Goal: Obtain resource: Obtain resource

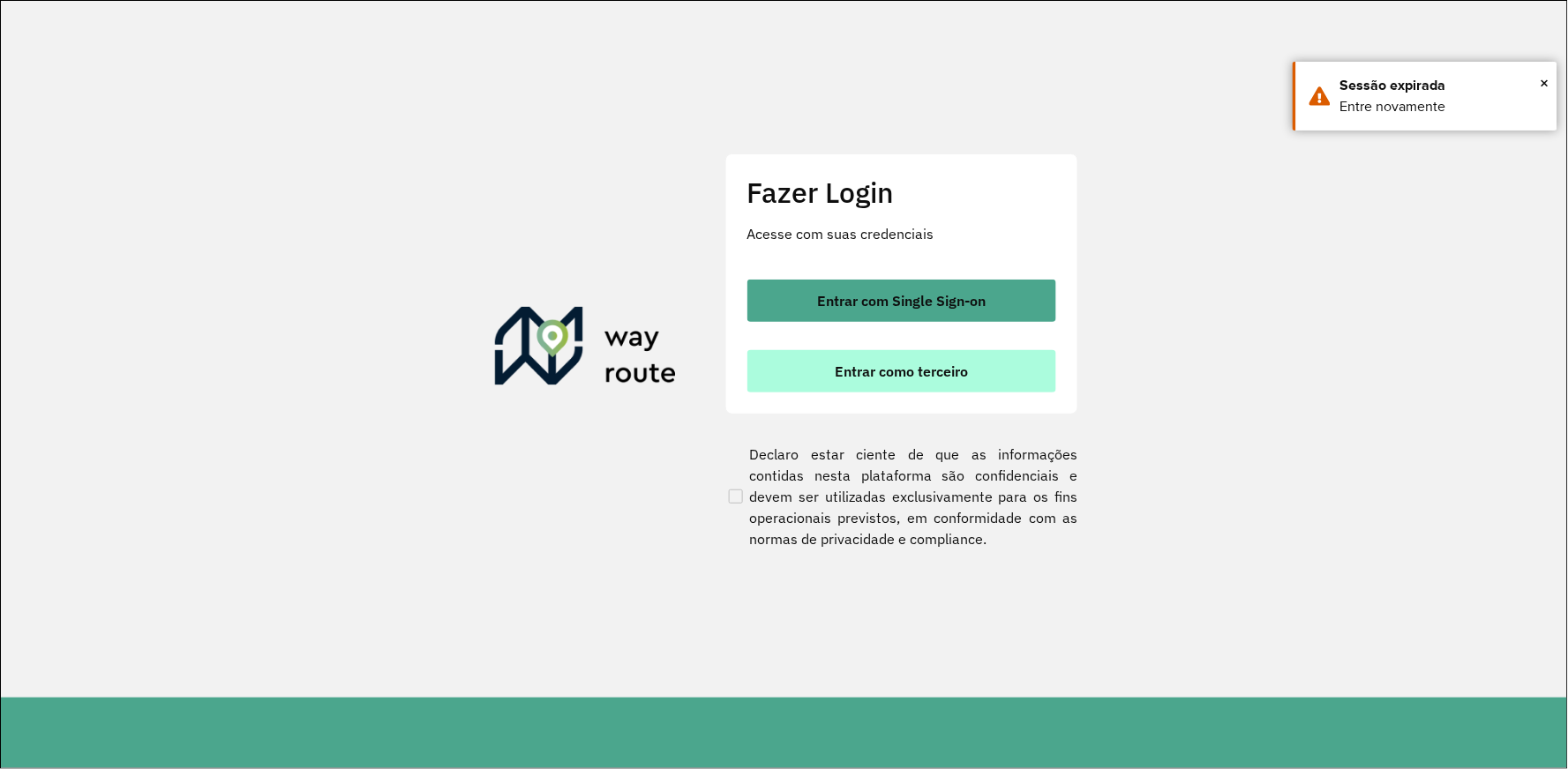
click at [880, 366] on span "Entrar como terceiro" at bounding box center [901, 372] width 134 height 15
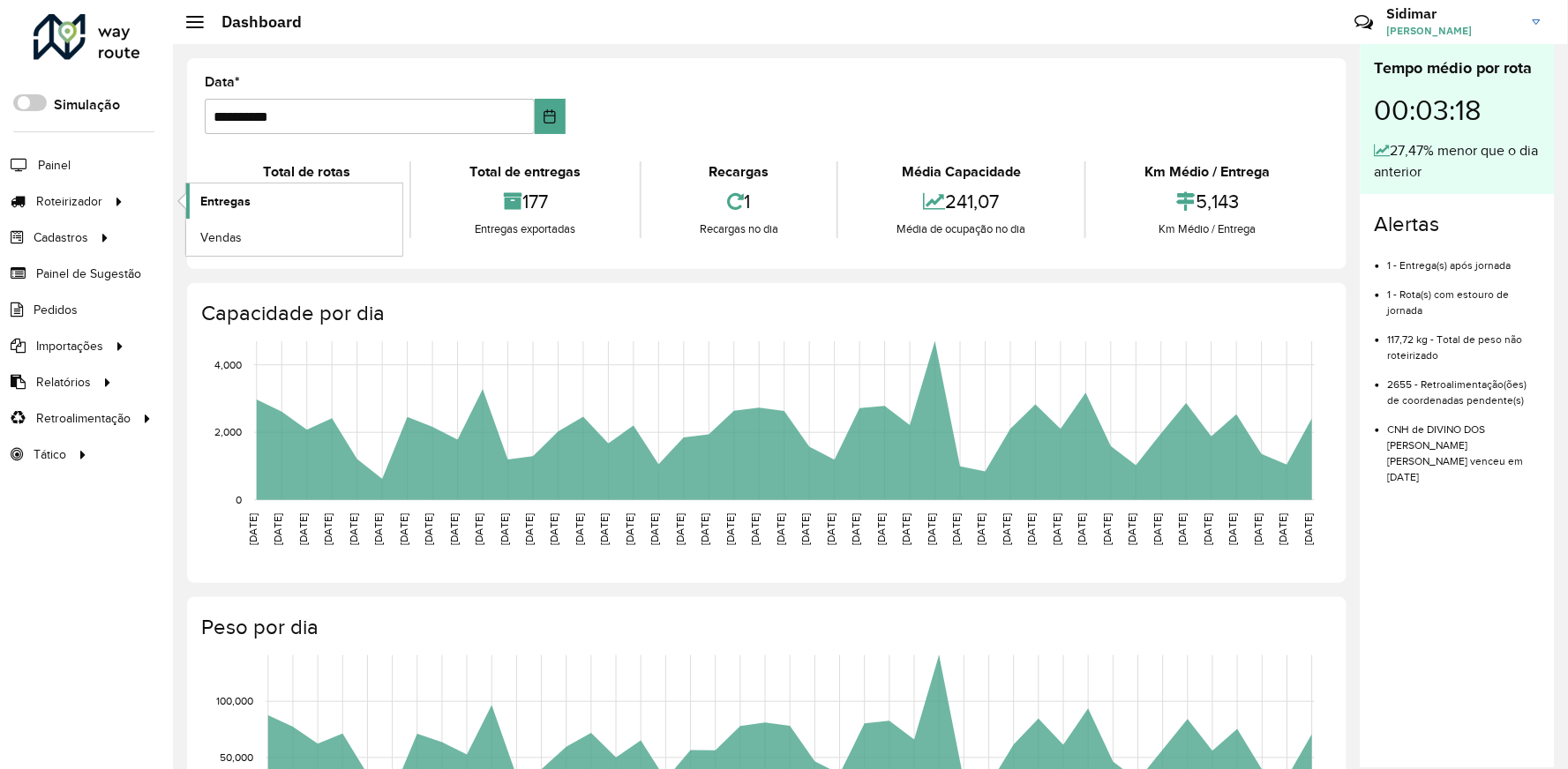
click at [217, 197] on span "Entregas" at bounding box center [225, 202] width 50 height 18
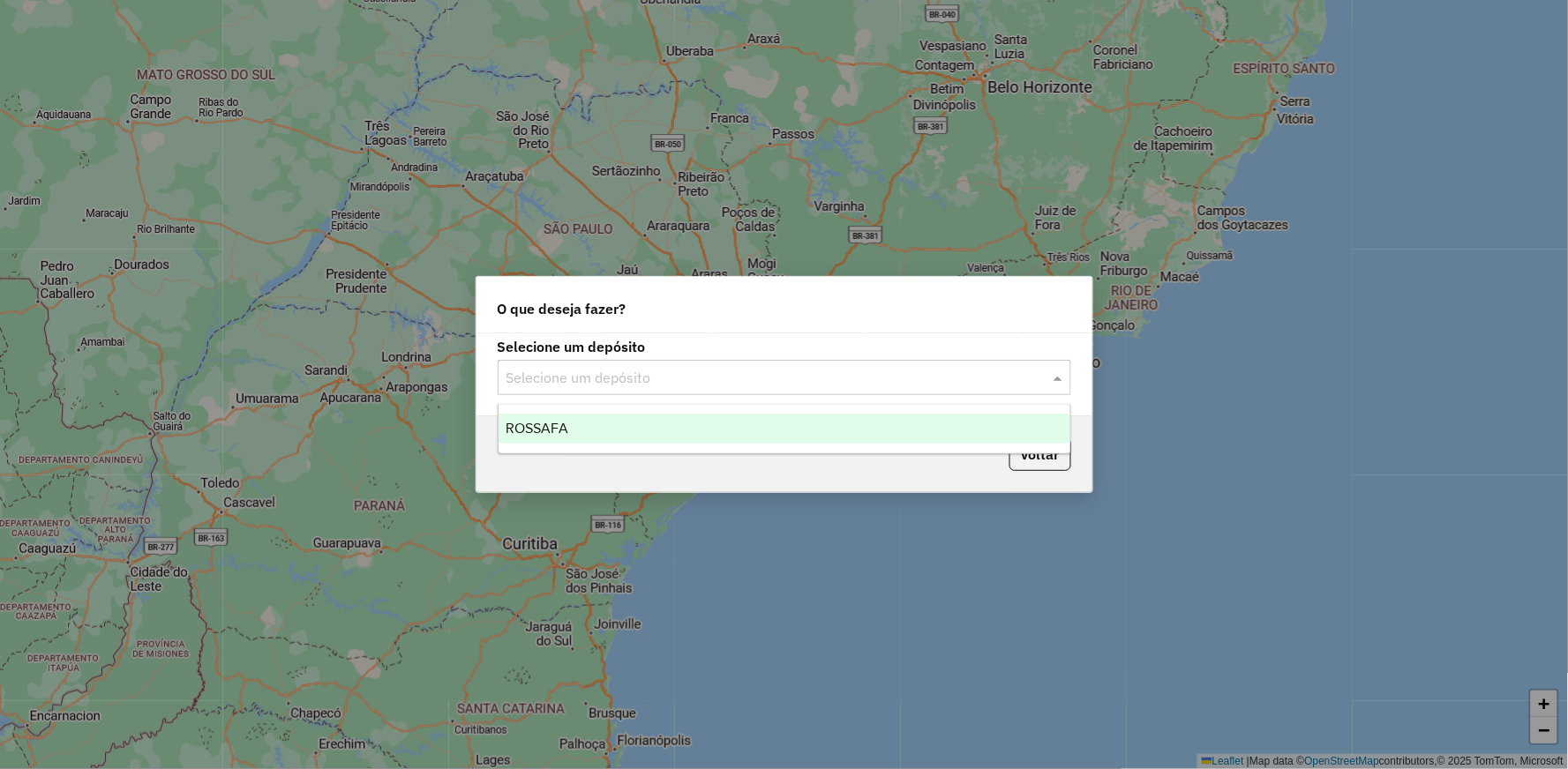
click at [662, 386] on input "text" at bounding box center [766, 378] width 521 height 21
click at [640, 428] on div "ROSSAFA" at bounding box center [784, 428] width 572 height 30
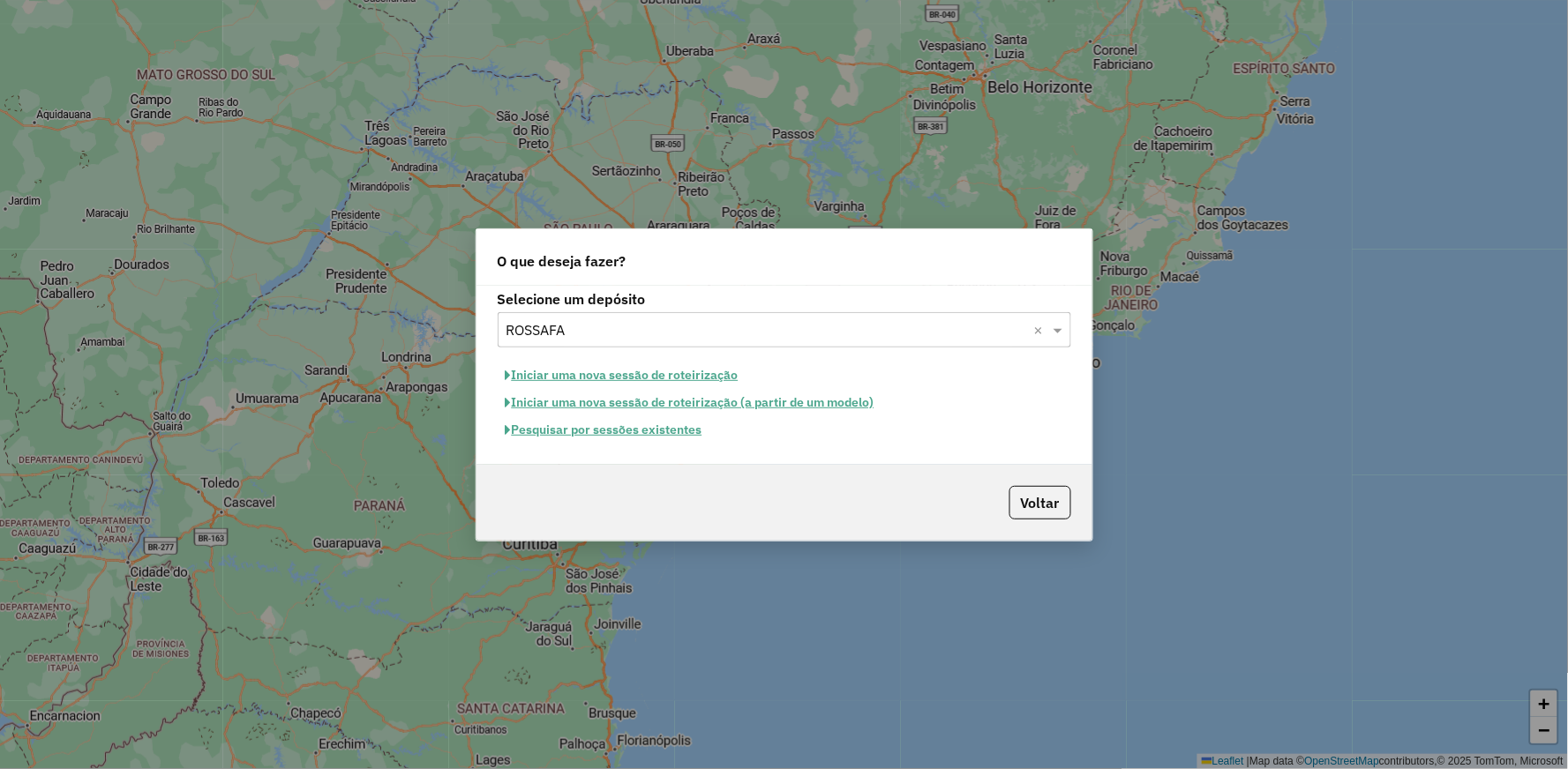
click at [655, 428] on button "Pesquisar por sessões existentes" at bounding box center [604, 430] width 213 height 27
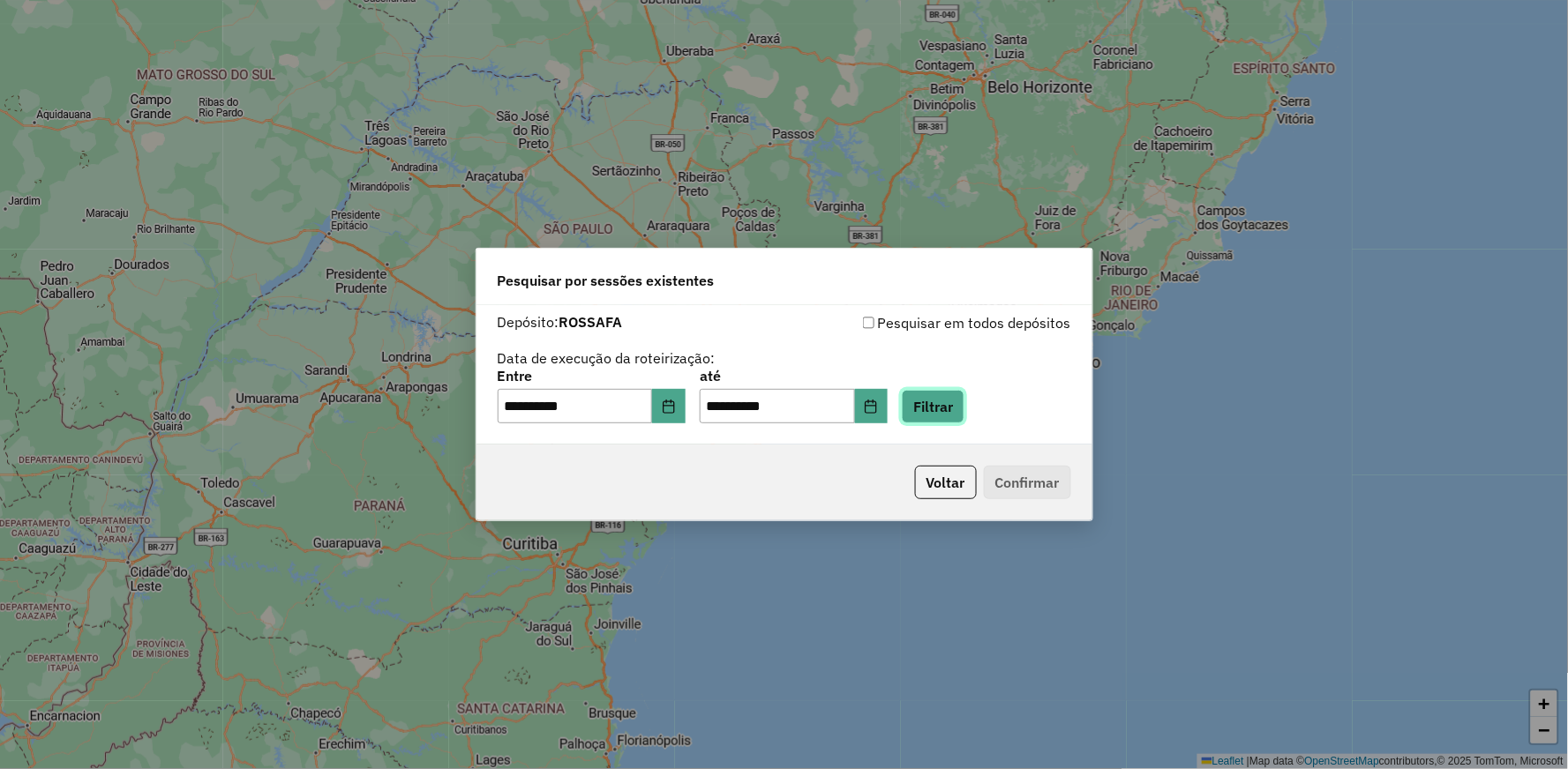
click at [964, 406] on button "Filtrar" at bounding box center [933, 406] width 63 height 34
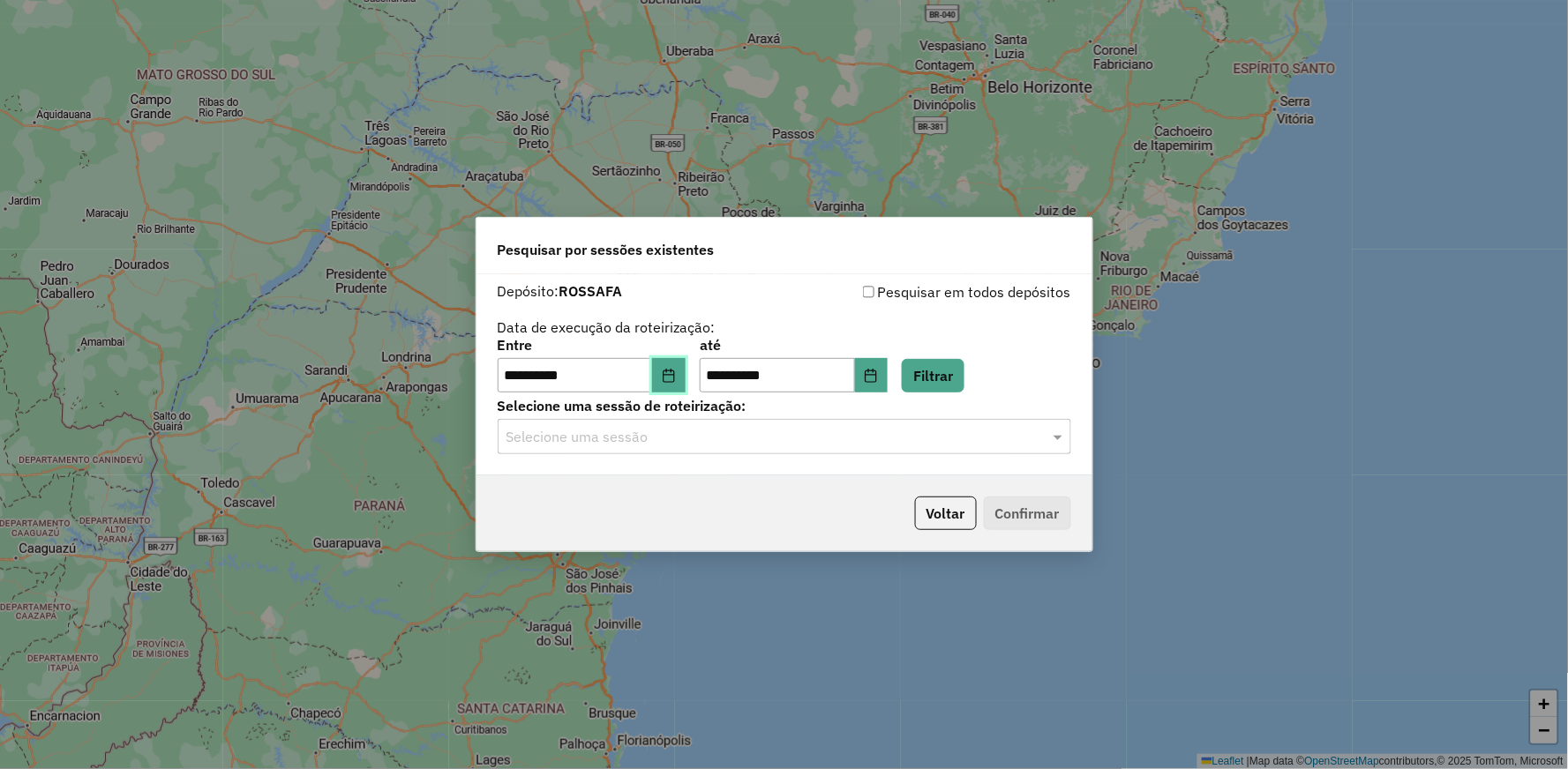
click at [673, 368] on button "Choose Date" at bounding box center [668, 375] width 34 height 35
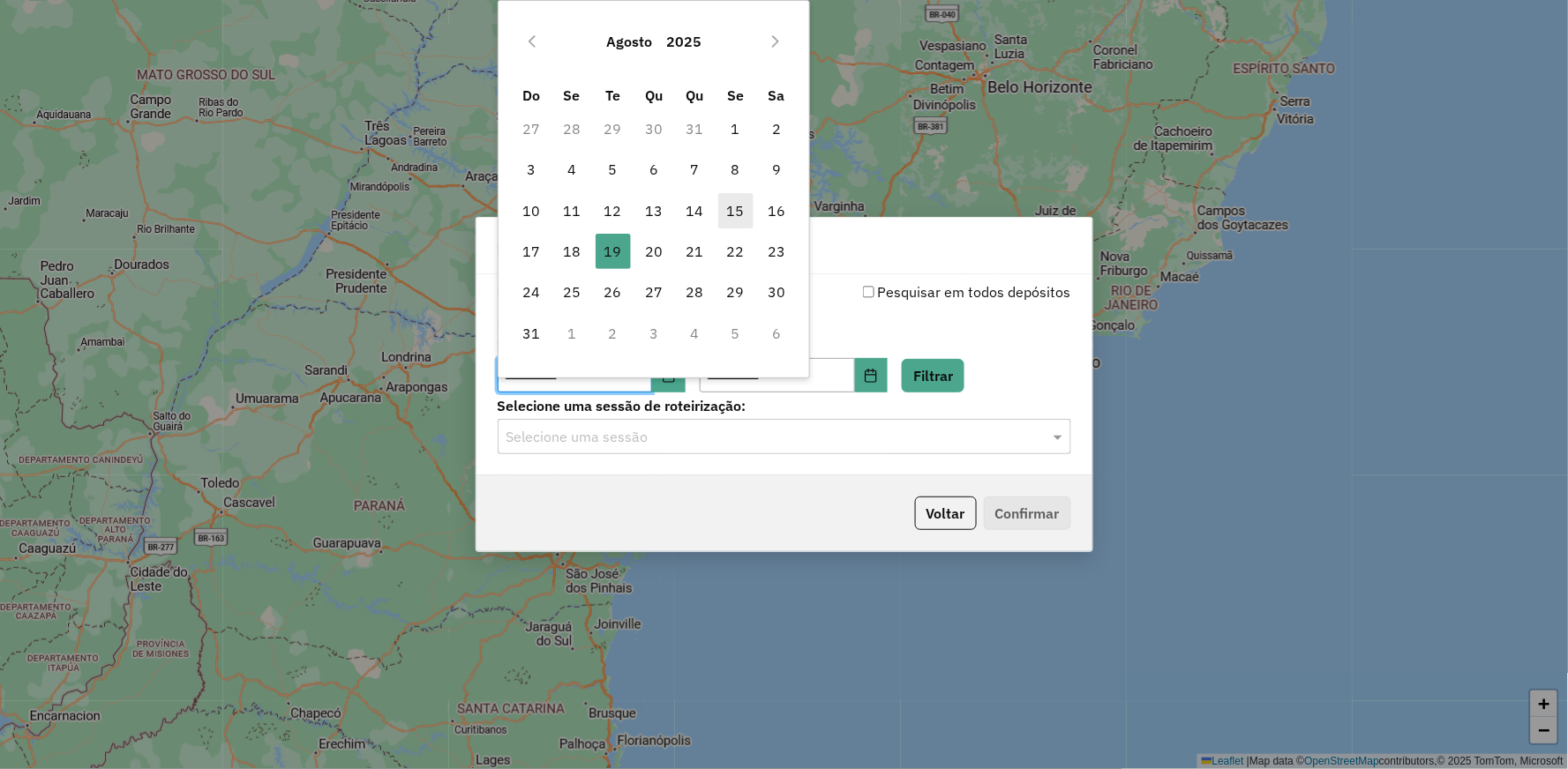
click at [734, 200] on span "15" at bounding box center [735, 211] width 35 height 35
type input "**********"
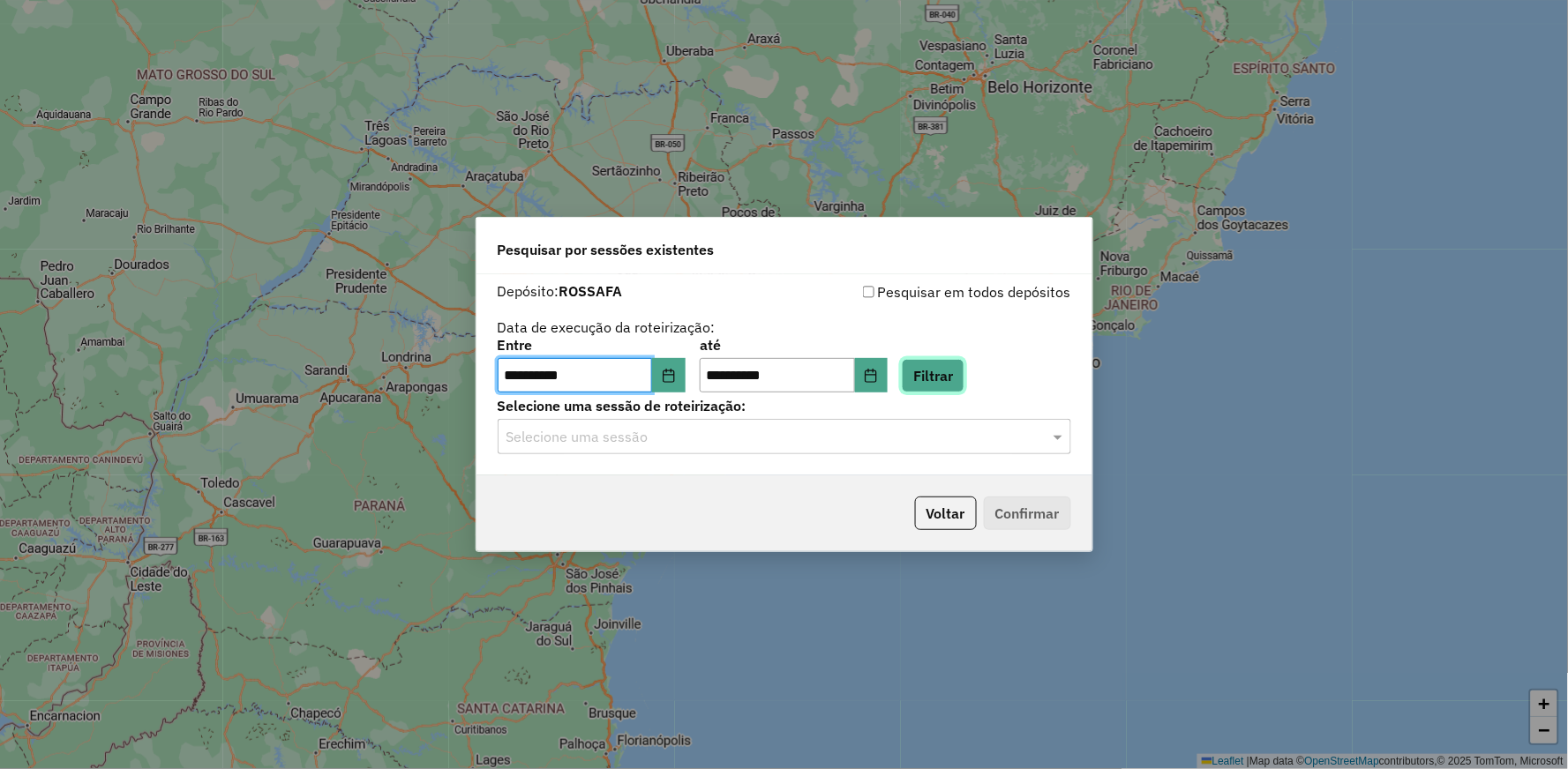
click at [964, 372] on button "Filtrar" at bounding box center [933, 375] width 63 height 34
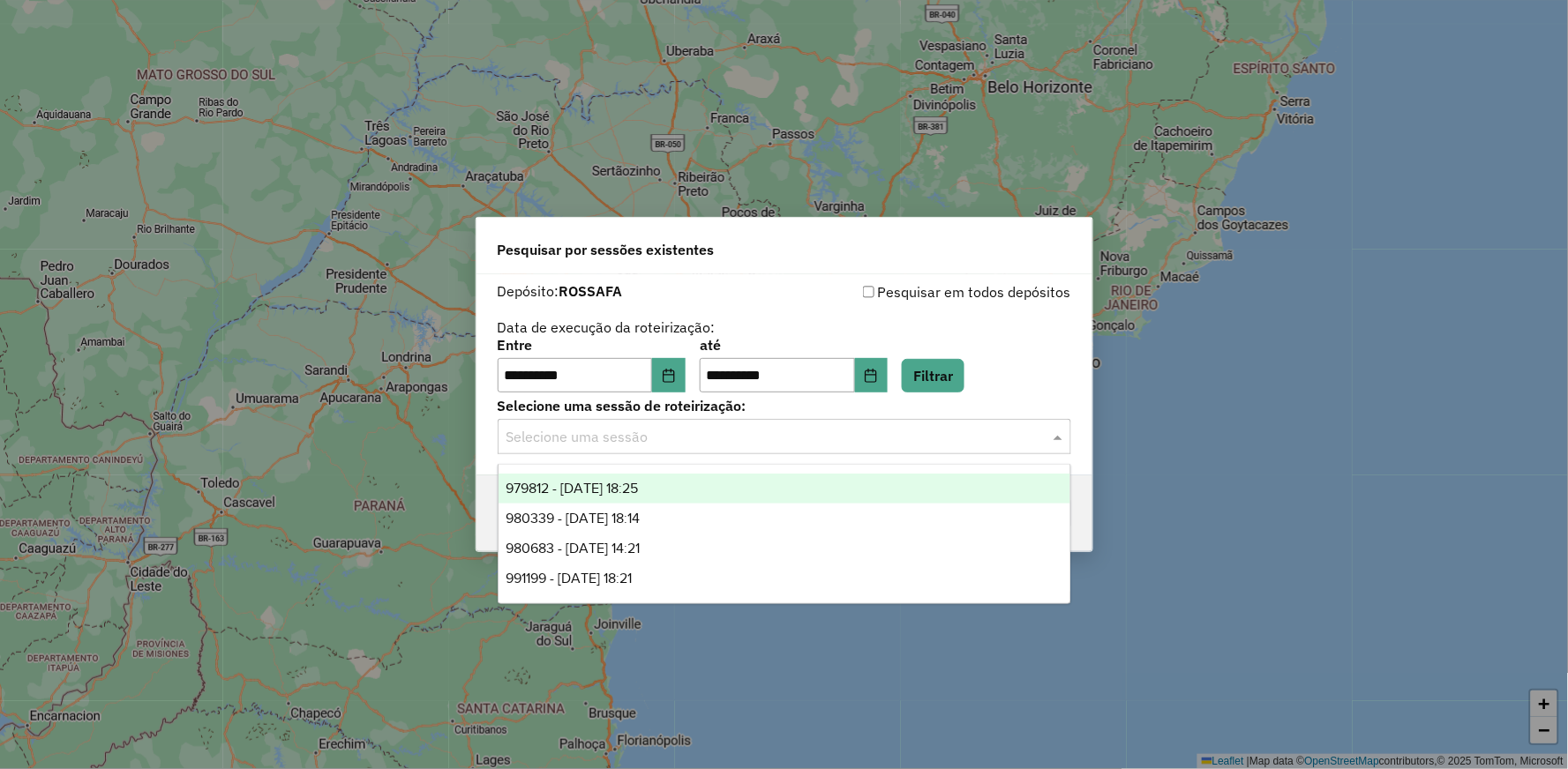
click at [1051, 431] on span at bounding box center [1060, 436] width 22 height 21
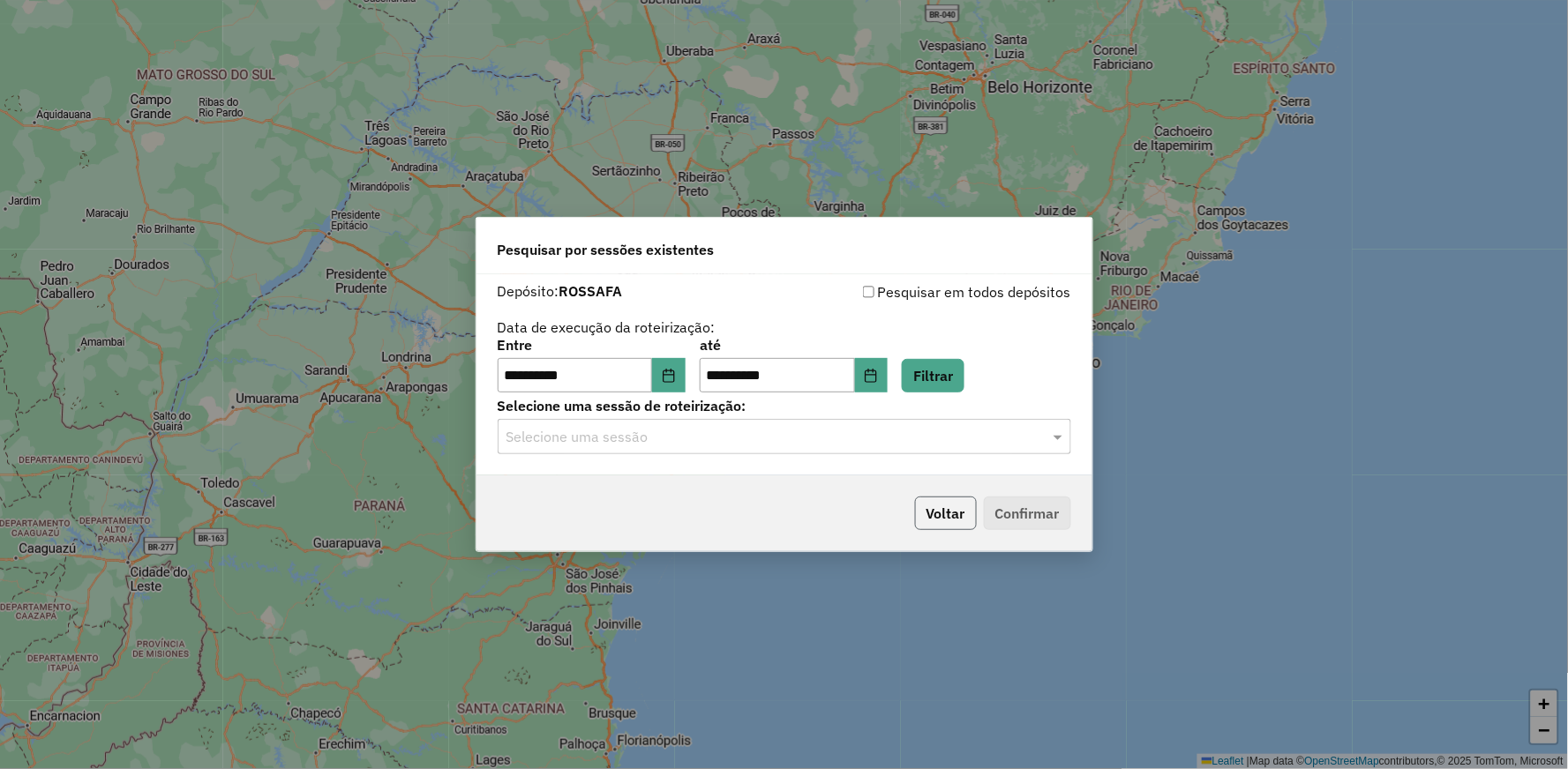
click at [950, 508] on button "Voltar" at bounding box center [946, 514] width 62 height 34
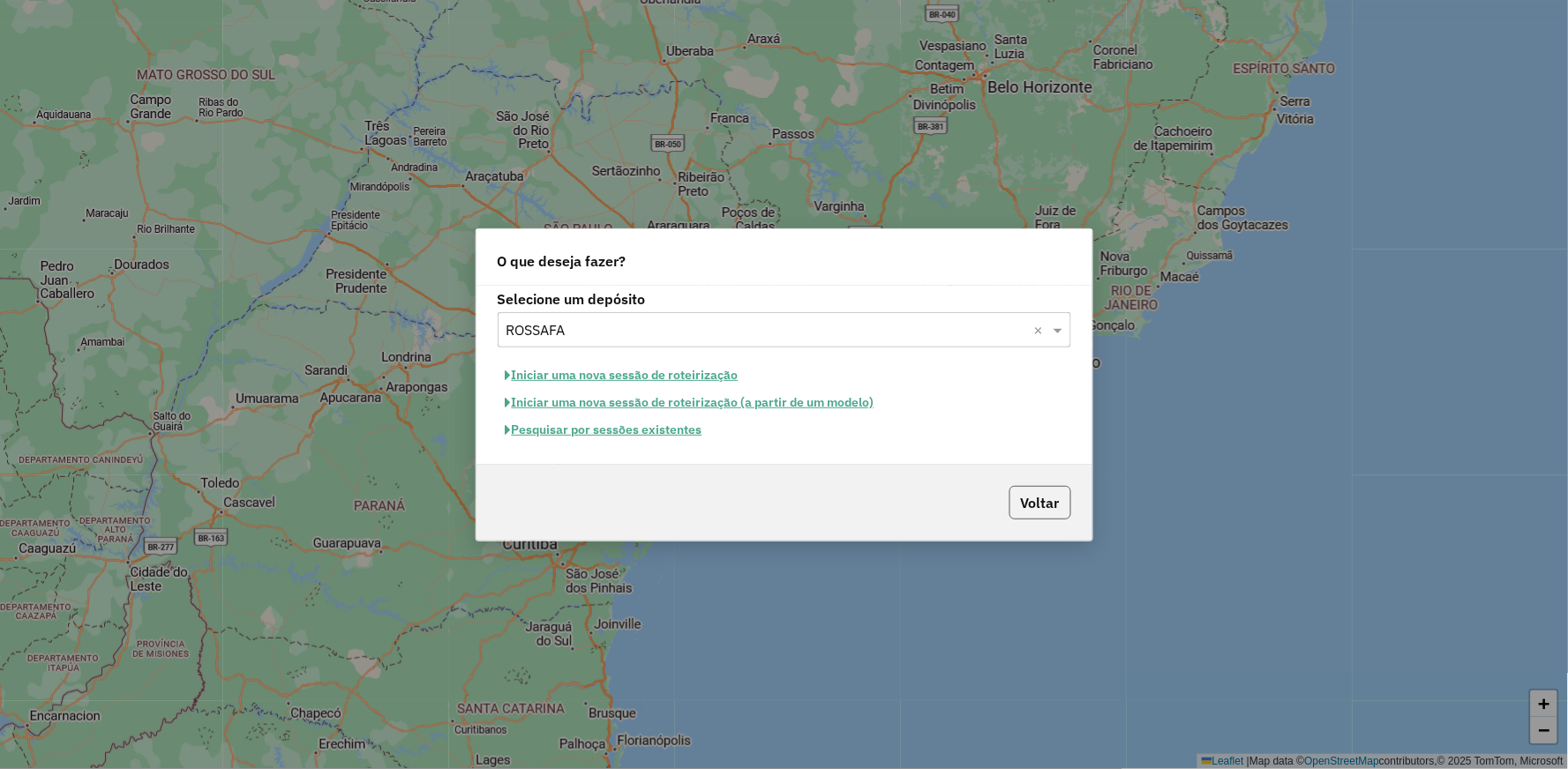
click at [1045, 510] on button "Voltar" at bounding box center [1041, 503] width 62 height 34
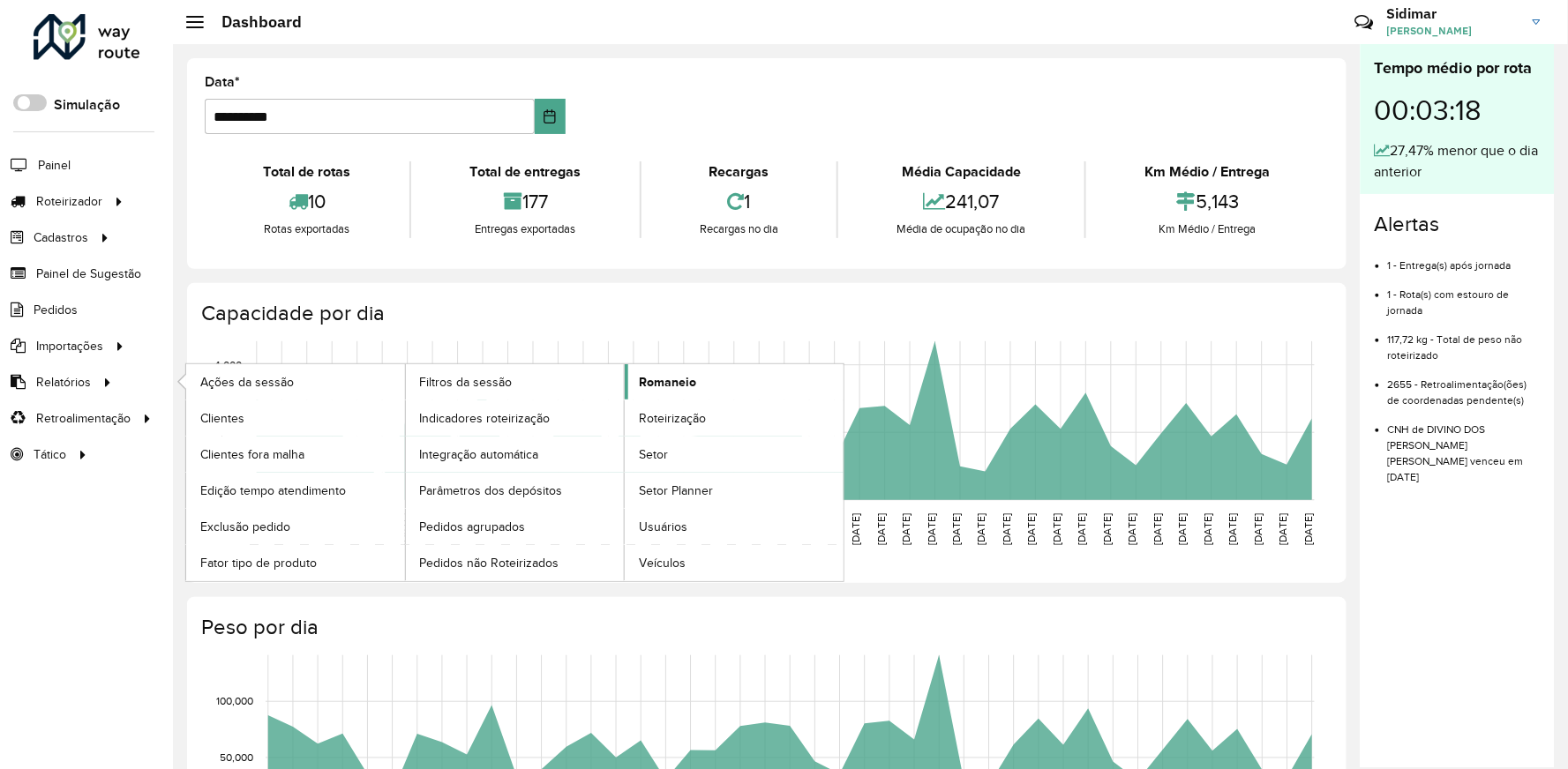
click at [681, 375] on span "Romaneio" at bounding box center [667, 383] width 57 height 18
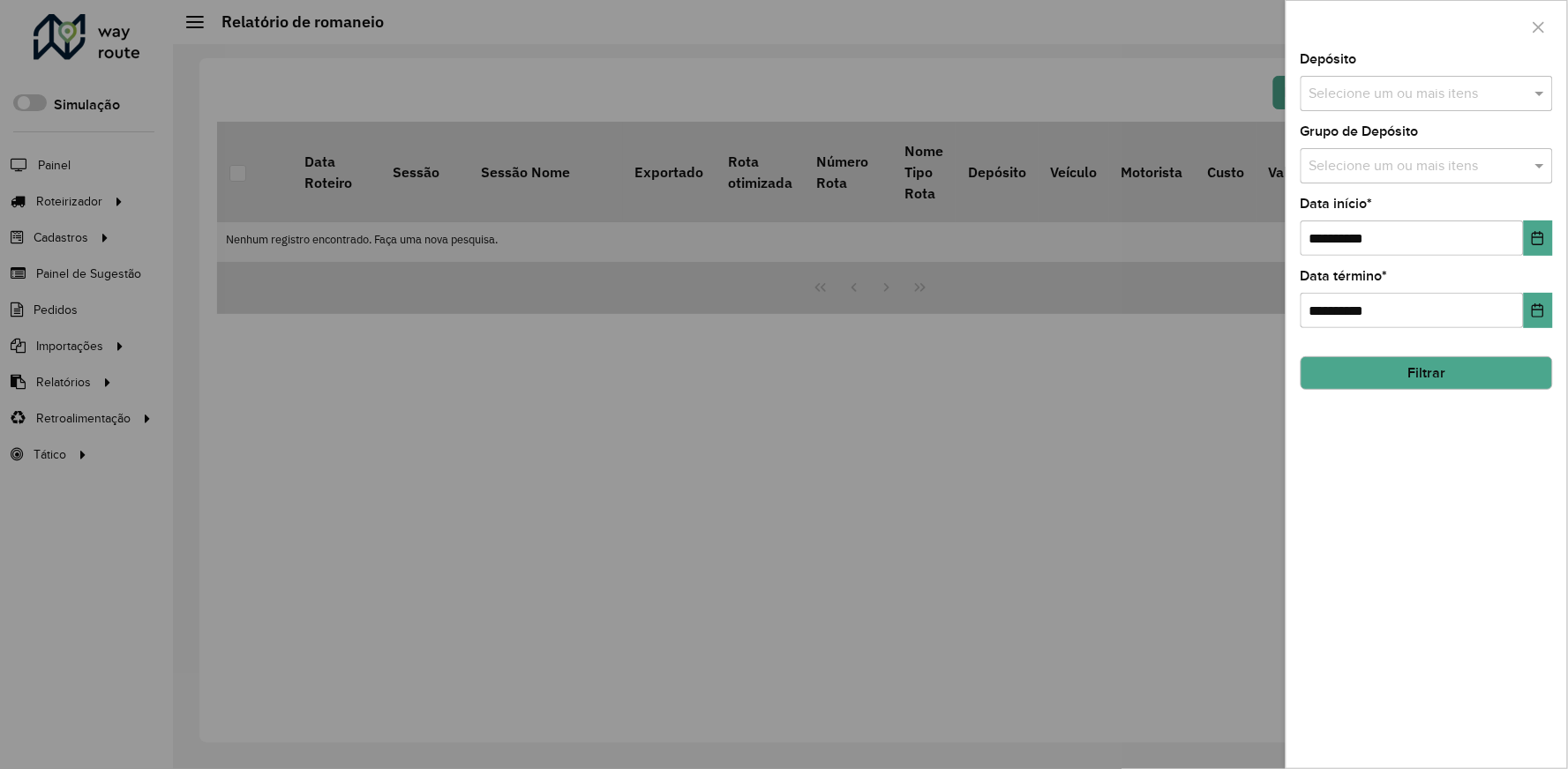
click at [1363, 91] on input "text" at bounding box center [1418, 94] width 226 height 21
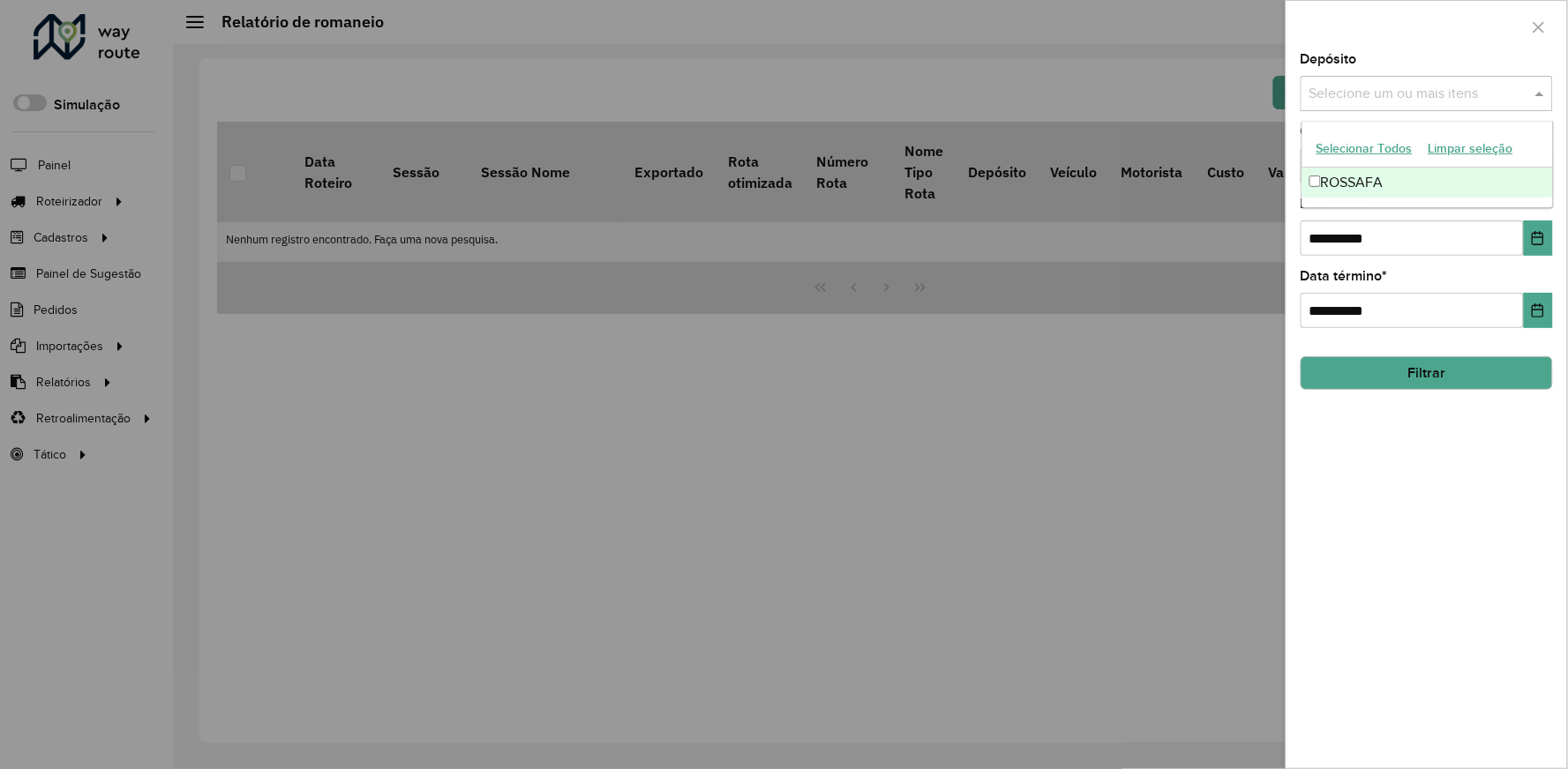
click at [1371, 175] on div "ROSSAFA" at bounding box center [1428, 182] width 251 height 30
click at [1383, 341] on div "**********" at bounding box center [1426, 410] width 281 height 715
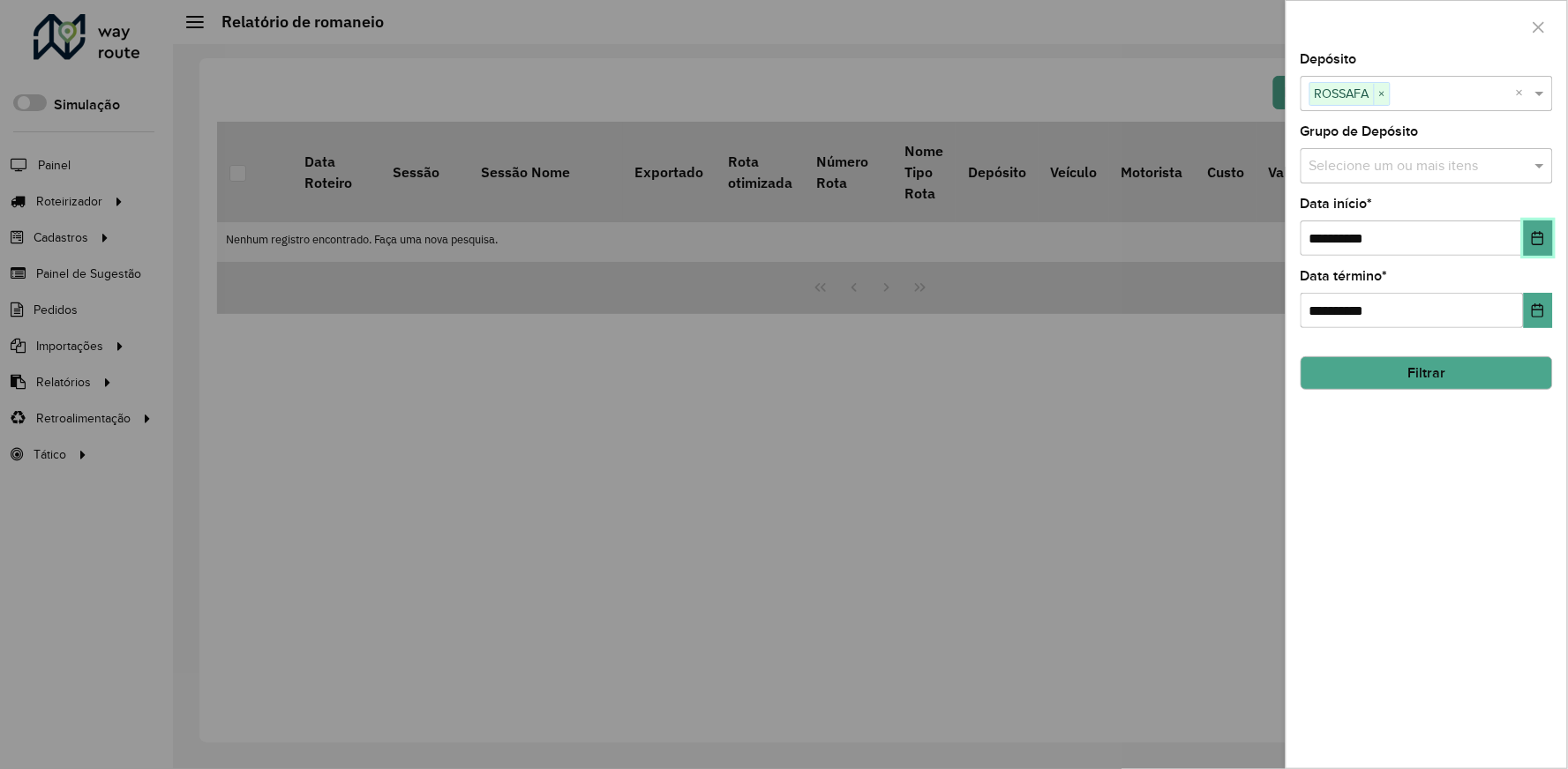
click at [1539, 227] on button "Choose Date" at bounding box center [1538, 238] width 29 height 35
click at [1105, 276] on div at bounding box center [784, 384] width 1568 height 769
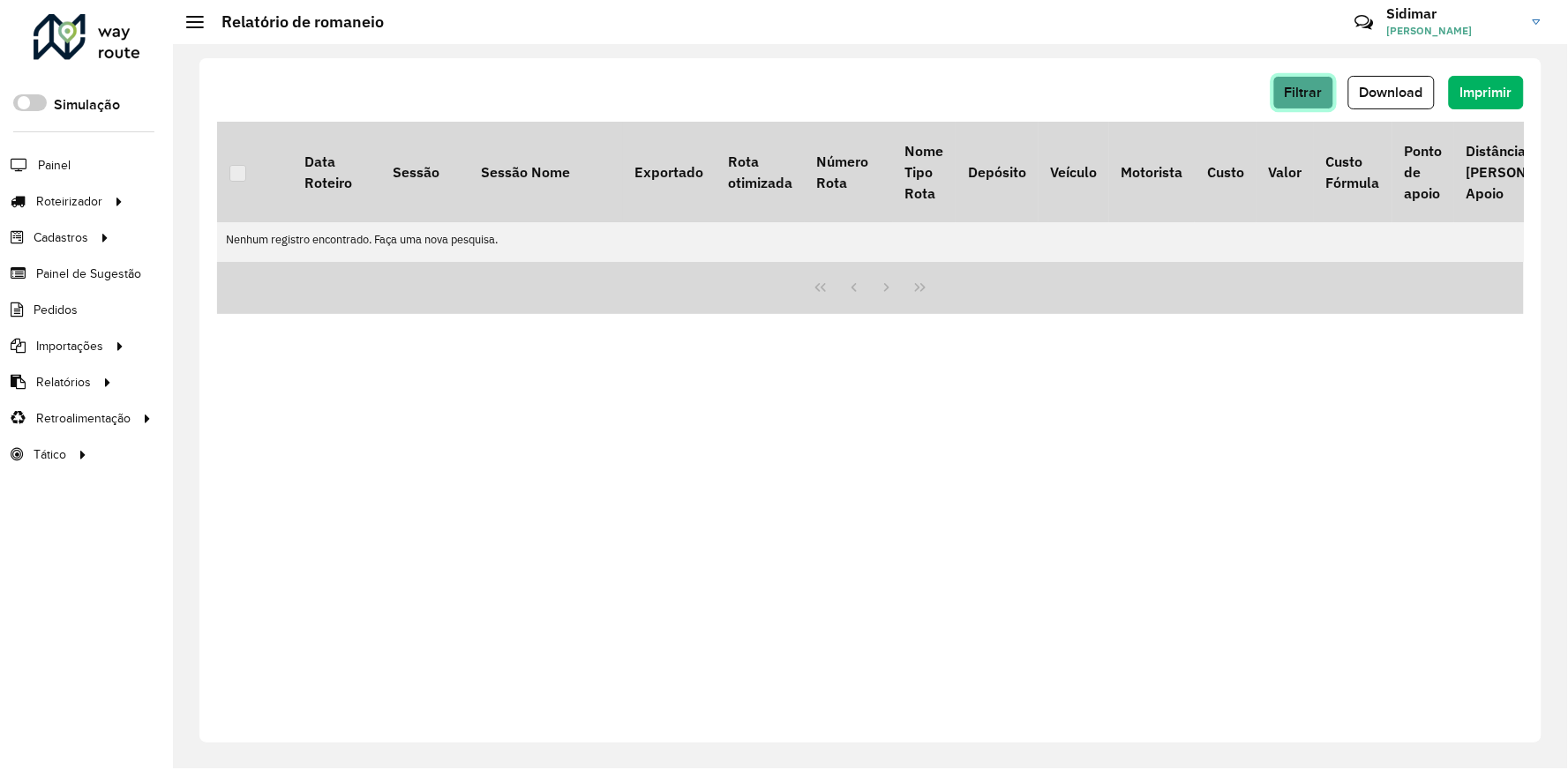
click at [1318, 97] on span "Filtrar" at bounding box center [1303, 92] width 38 height 15
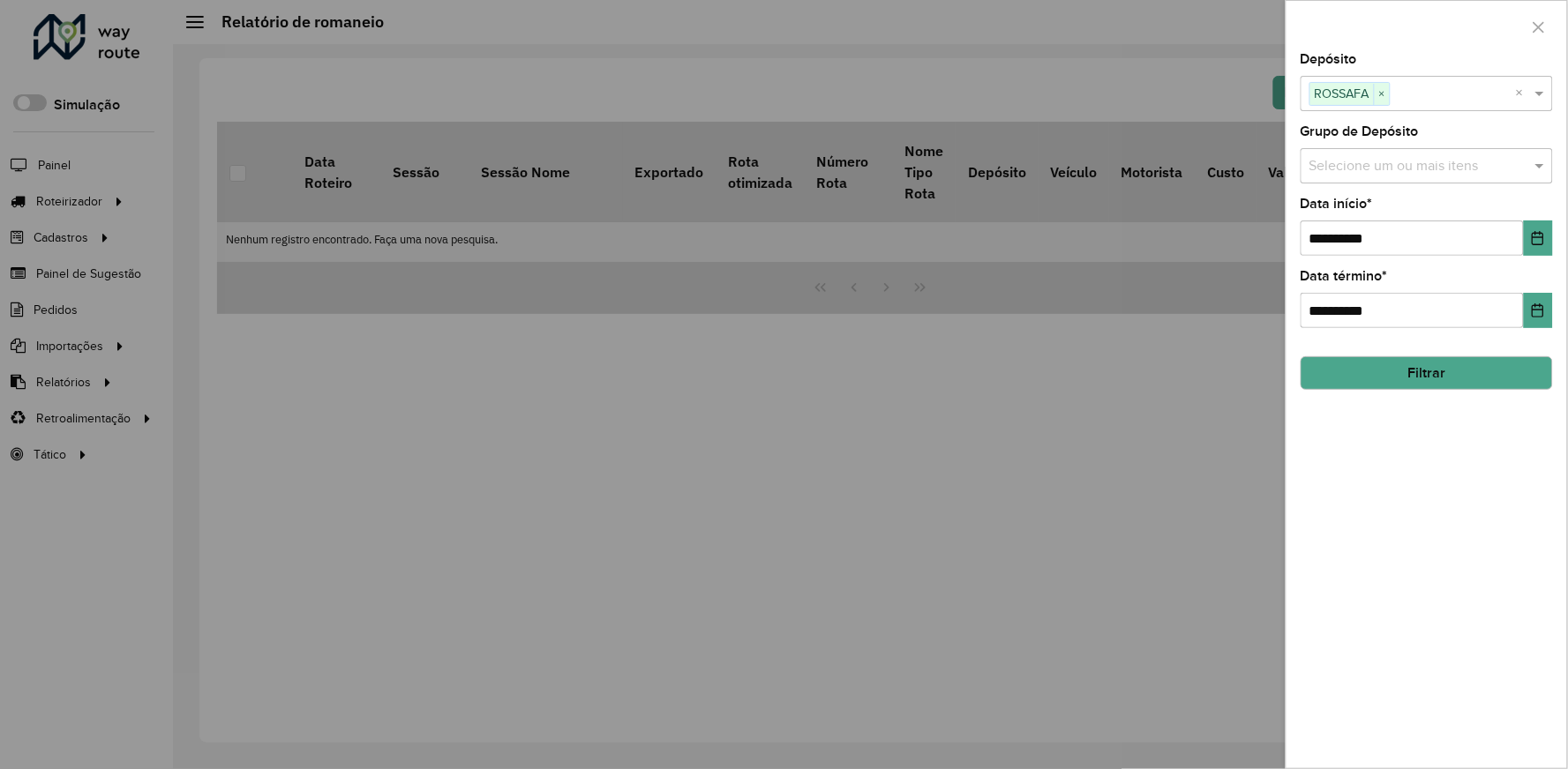
click at [1363, 173] on input "text" at bounding box center [1418, 166] width 226 height 21
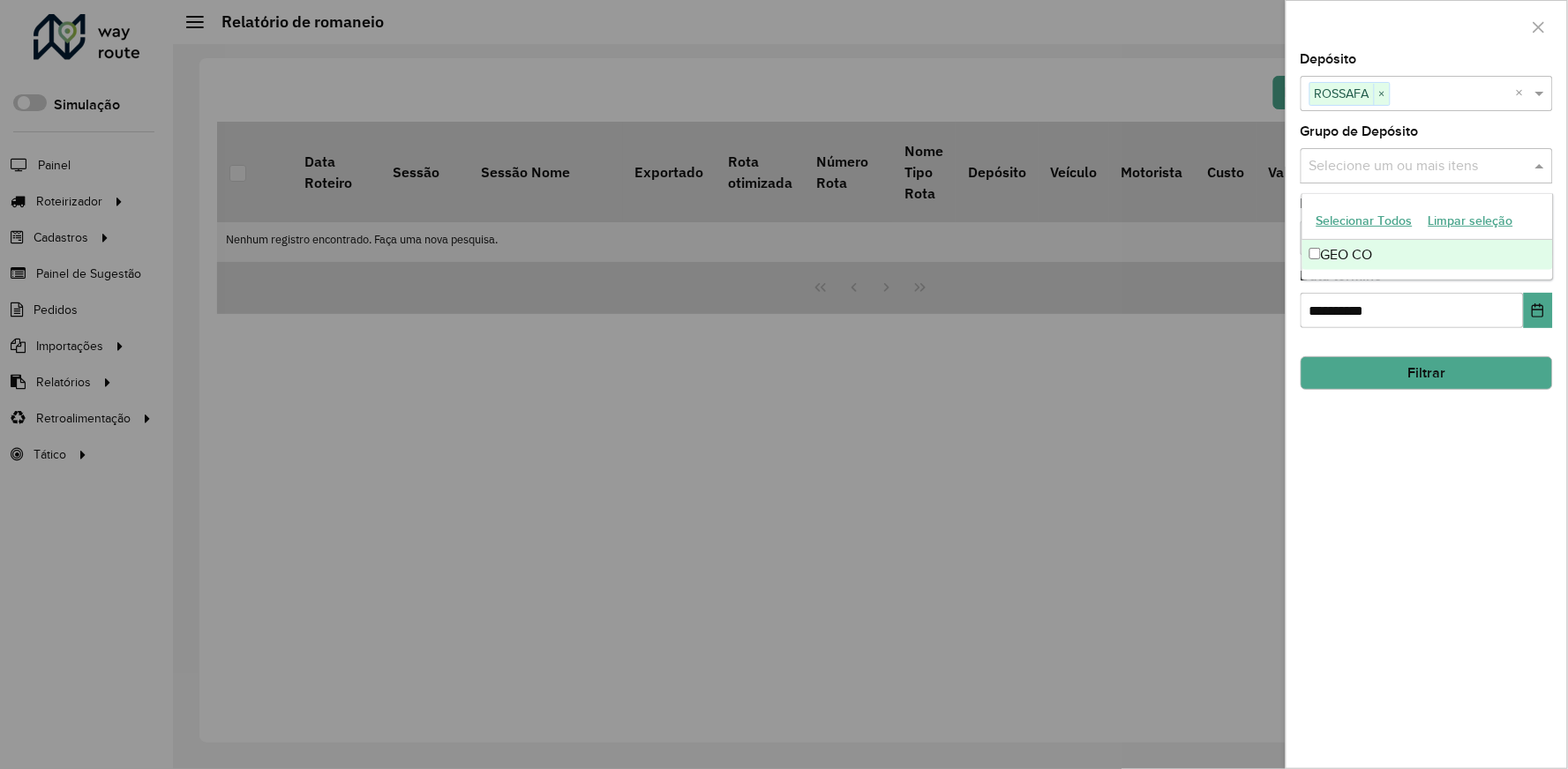
click at [1433, 125] on div "**********" at bounding box center [1426, 410] width 281 height 715
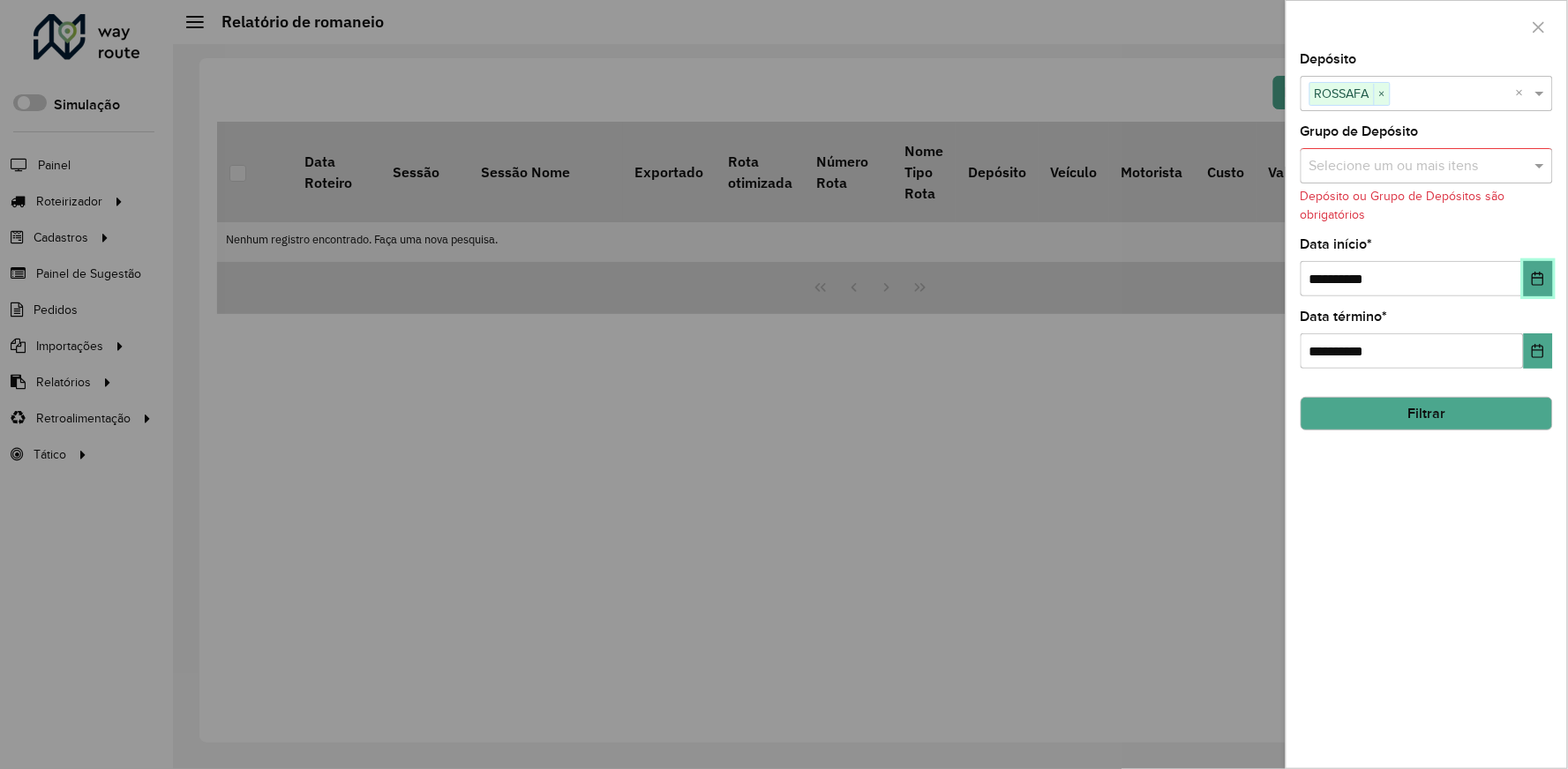
click at [1533, 275] on icon "Choose Date" at bounding box center [1538, 279] width 15 height 15
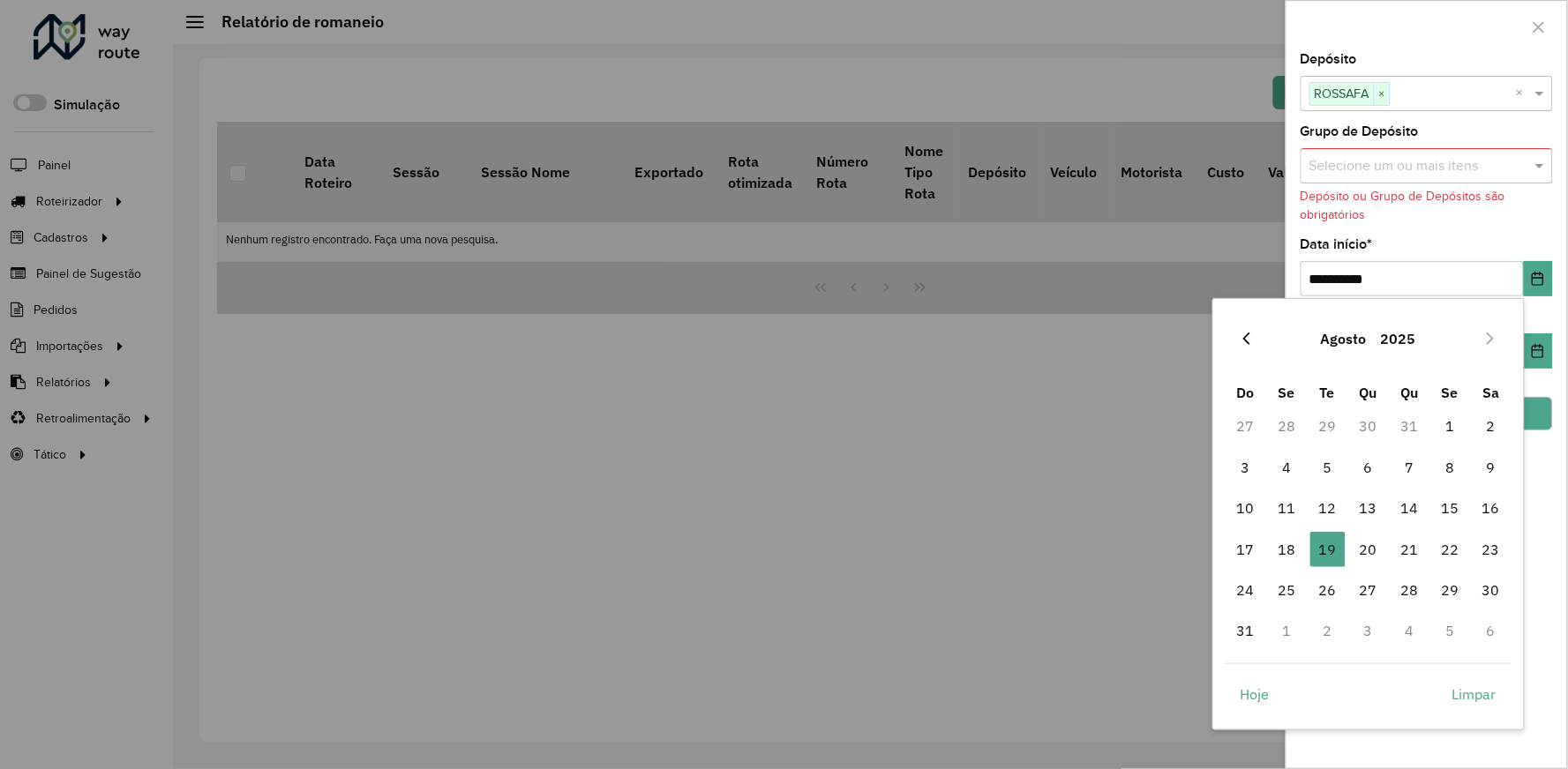
click at [1245, 348] on button "Previous Month" at bounding box center [1246, 338] width 28 height 28
click at [1493, 338] on icon "Next Month" at bounding box center [1491, 339] width 7 height 13
click at [1490, 338] on icon "Next Month" at bounding box center [1491, 339] width 15 height 15
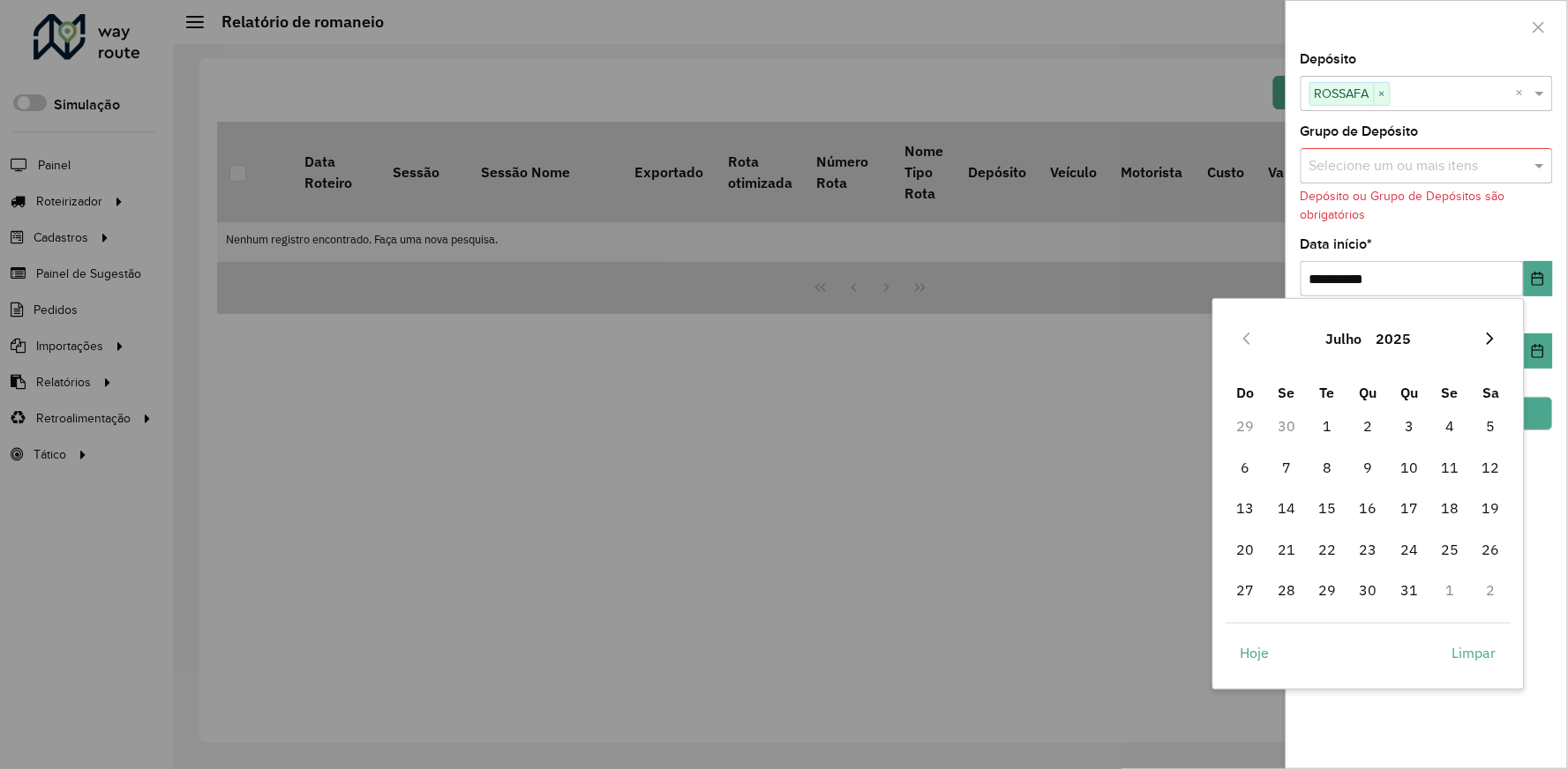
click at [1489, 338] on icon "Next Month" at bounding box center [1491, 339] width 15 height 15
click at [1449, 504] on span "15" at bounding box center [1450, 508] width 35 height 35
type input "**********"
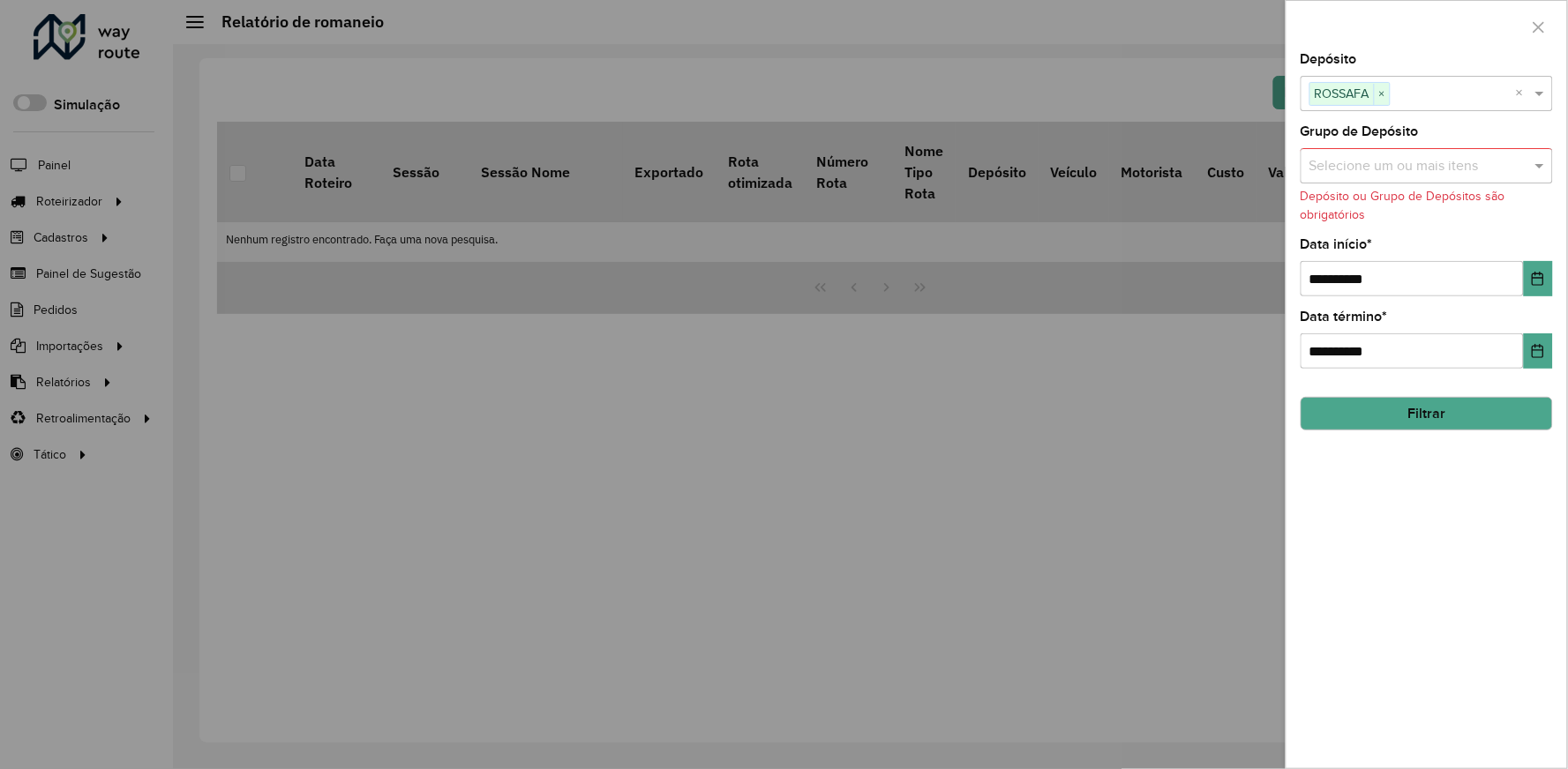
click at [1430, 411] on button "Filtrar" at bounding box center [1427, 414] width 253 height 34
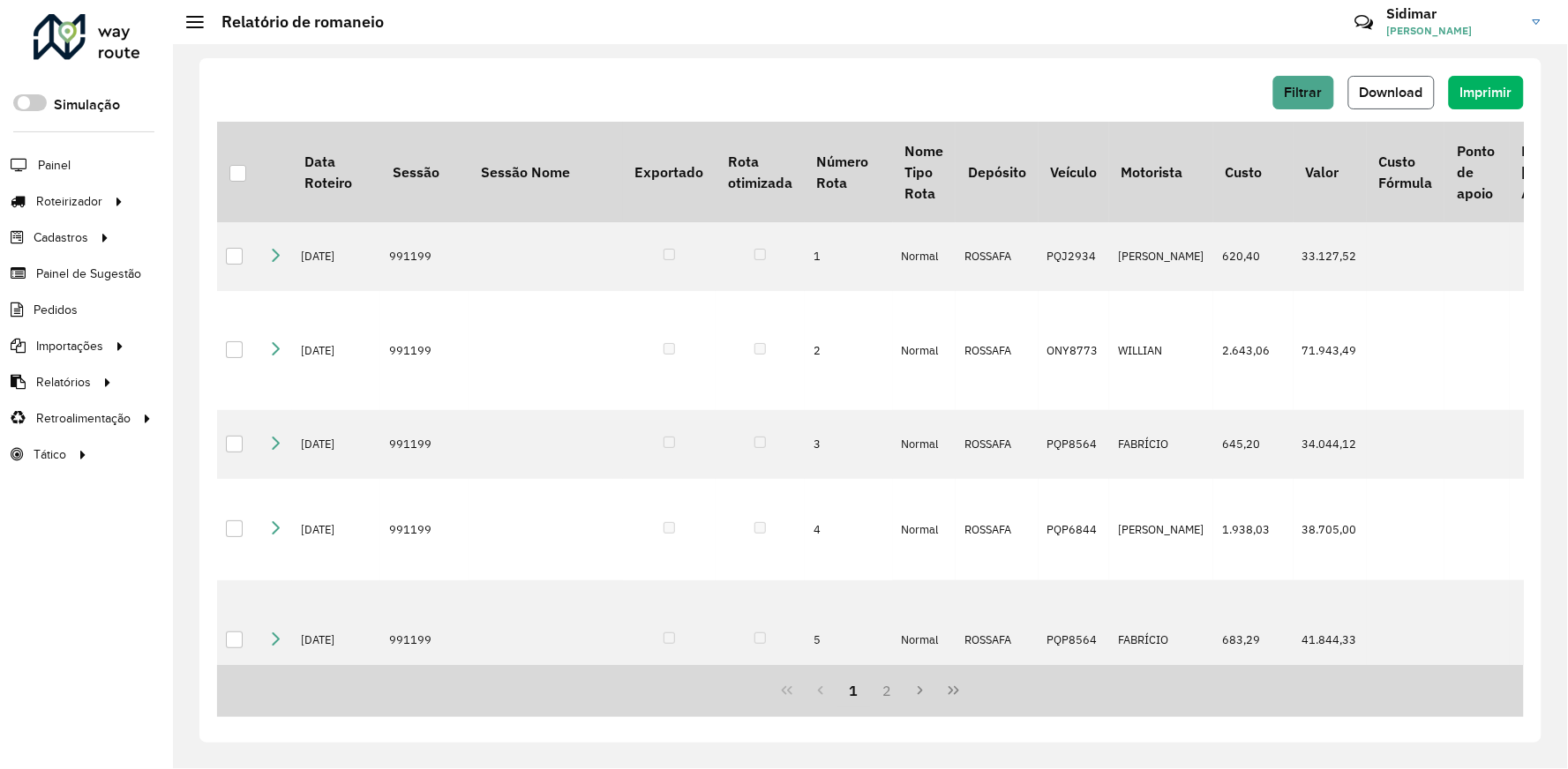
click at [1401, 95] on span "Download" at bounding box center [1392, 92] width 64 height 15
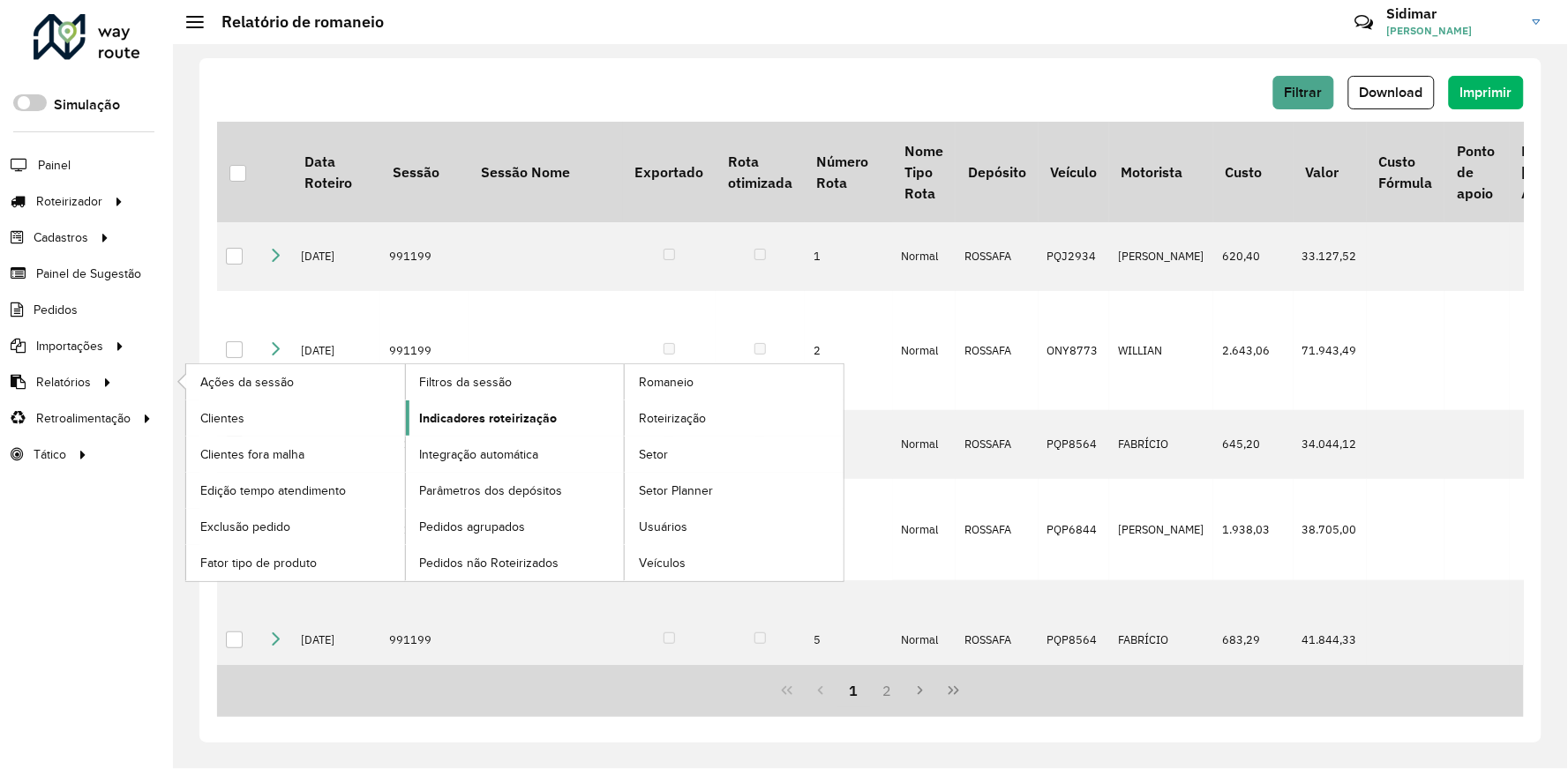
click at [505, 416] on span "Indicadores roteirização" at bounding box center [488, 418] width 137 height 18
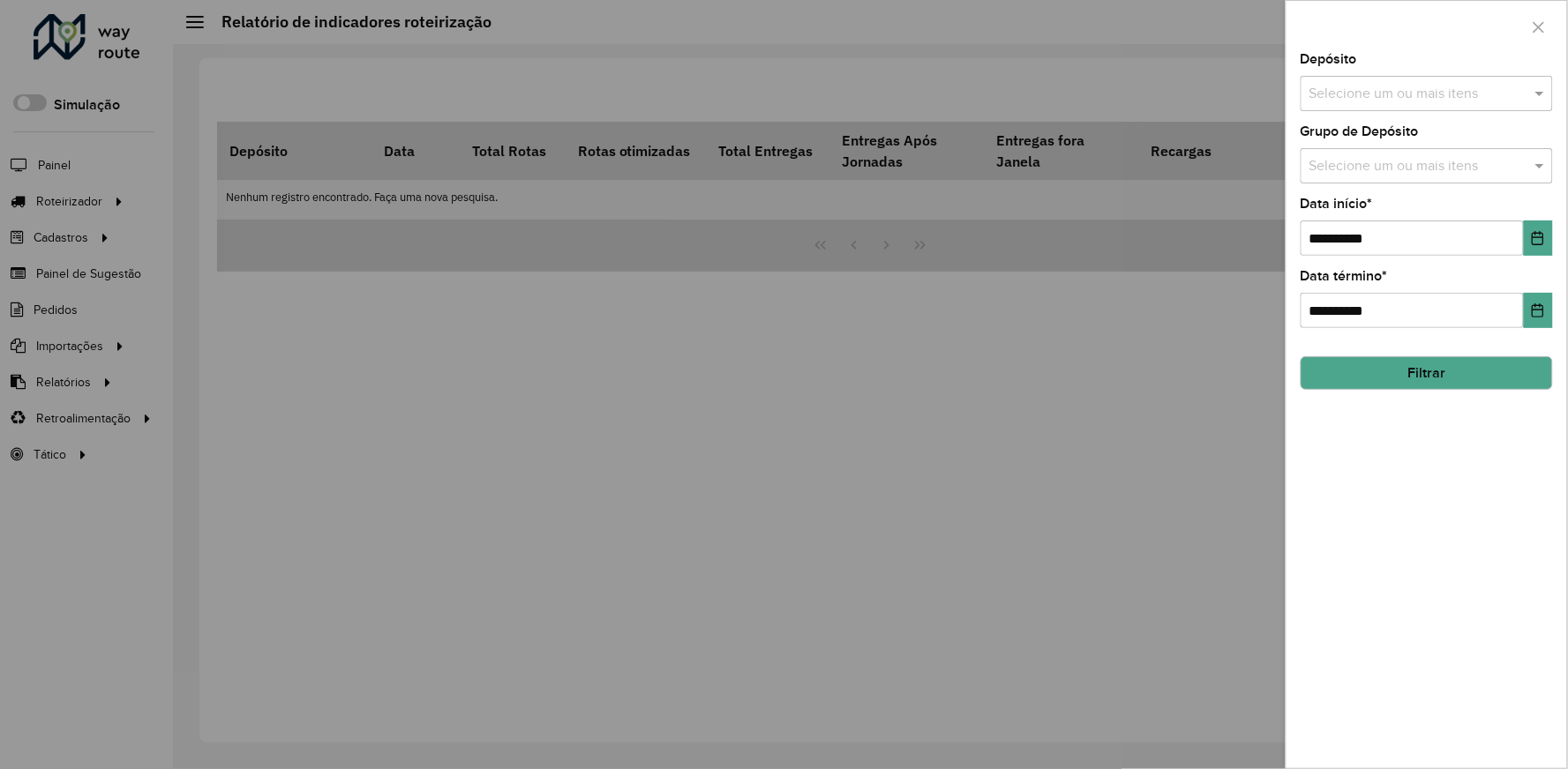
click at [1363, 94] on input "text" at bounding box center [1418, 94] width 226 height 21
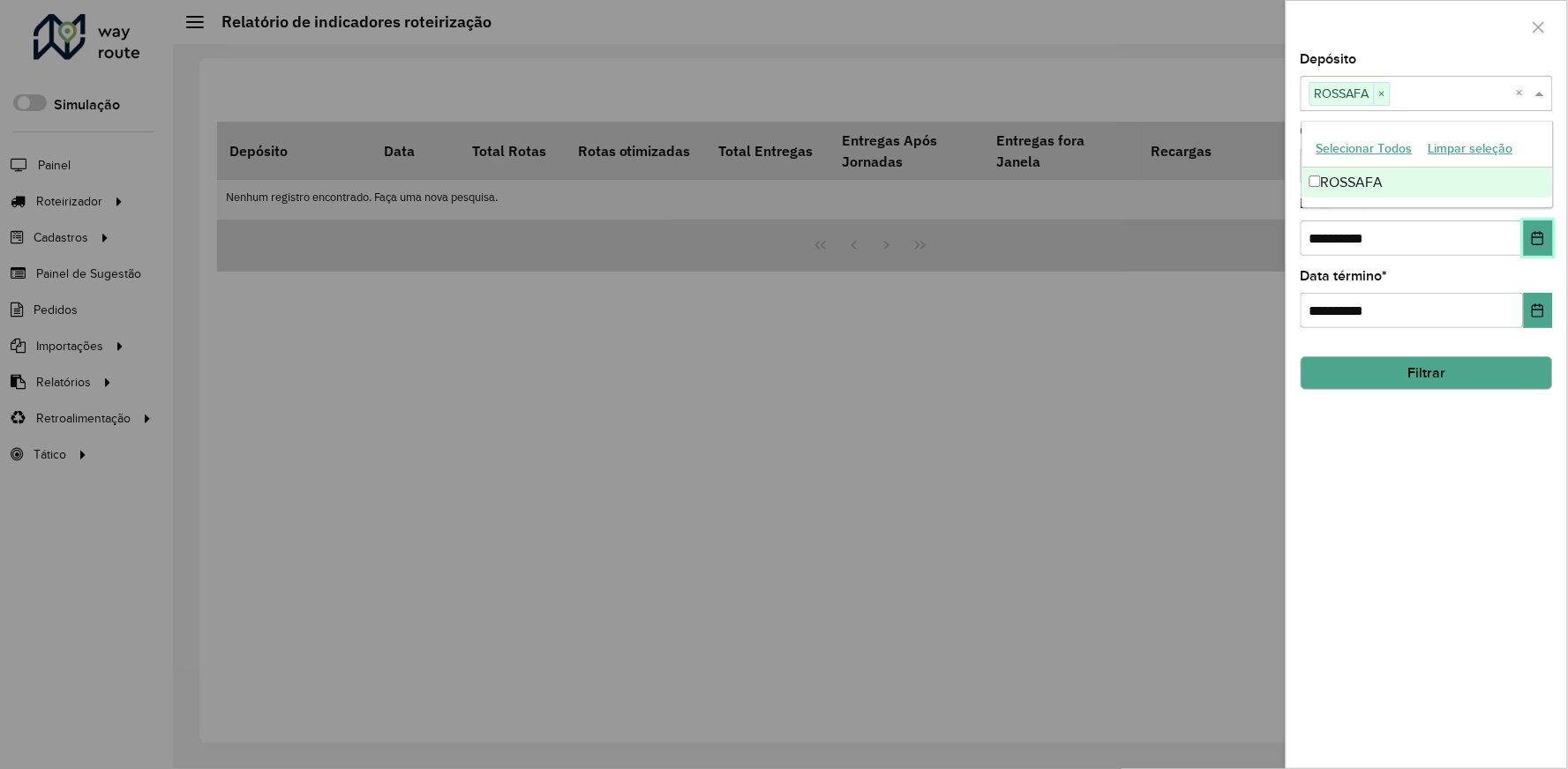
click at [1552, 243] on button "Choose Date" at bounding box center [1538, 238] width 29 height 35
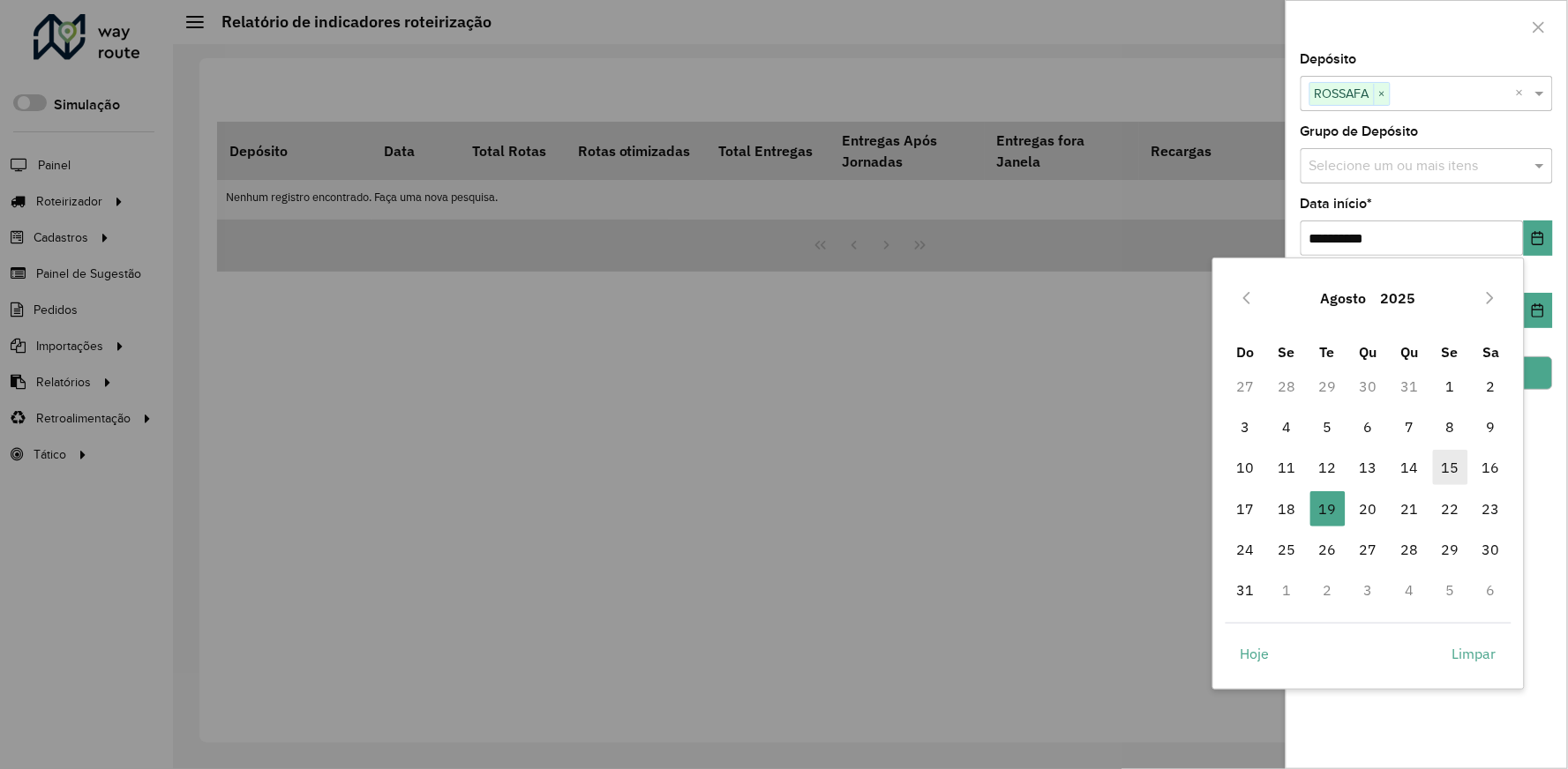
click at [1451, 466] on span "15" at bounding box center [1450, 467] width 35 height 35
type input "**********"
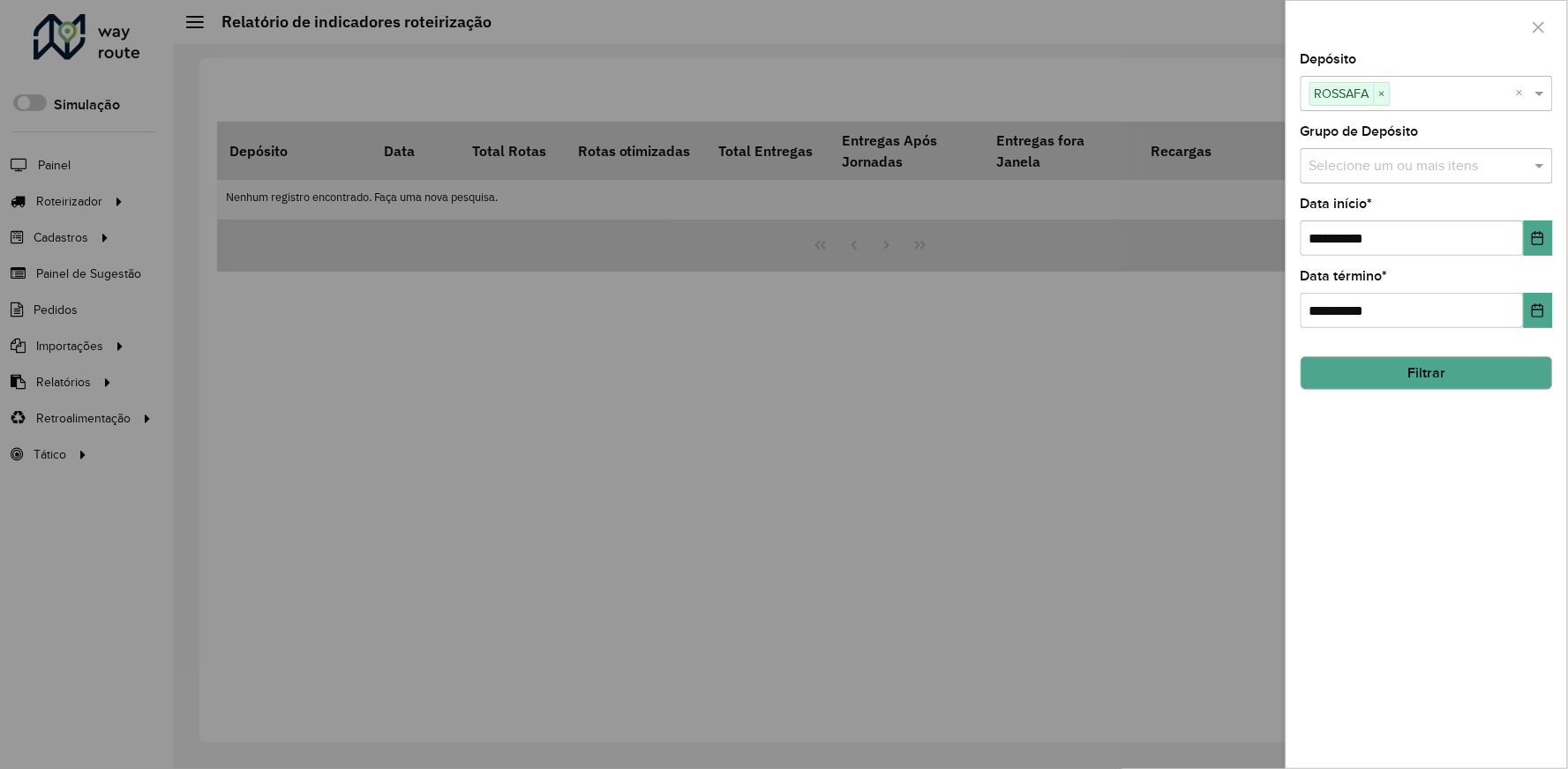
click at [1436, 376] on button "Filtrar" at bounding box center [1427, 373] width 253 height 34
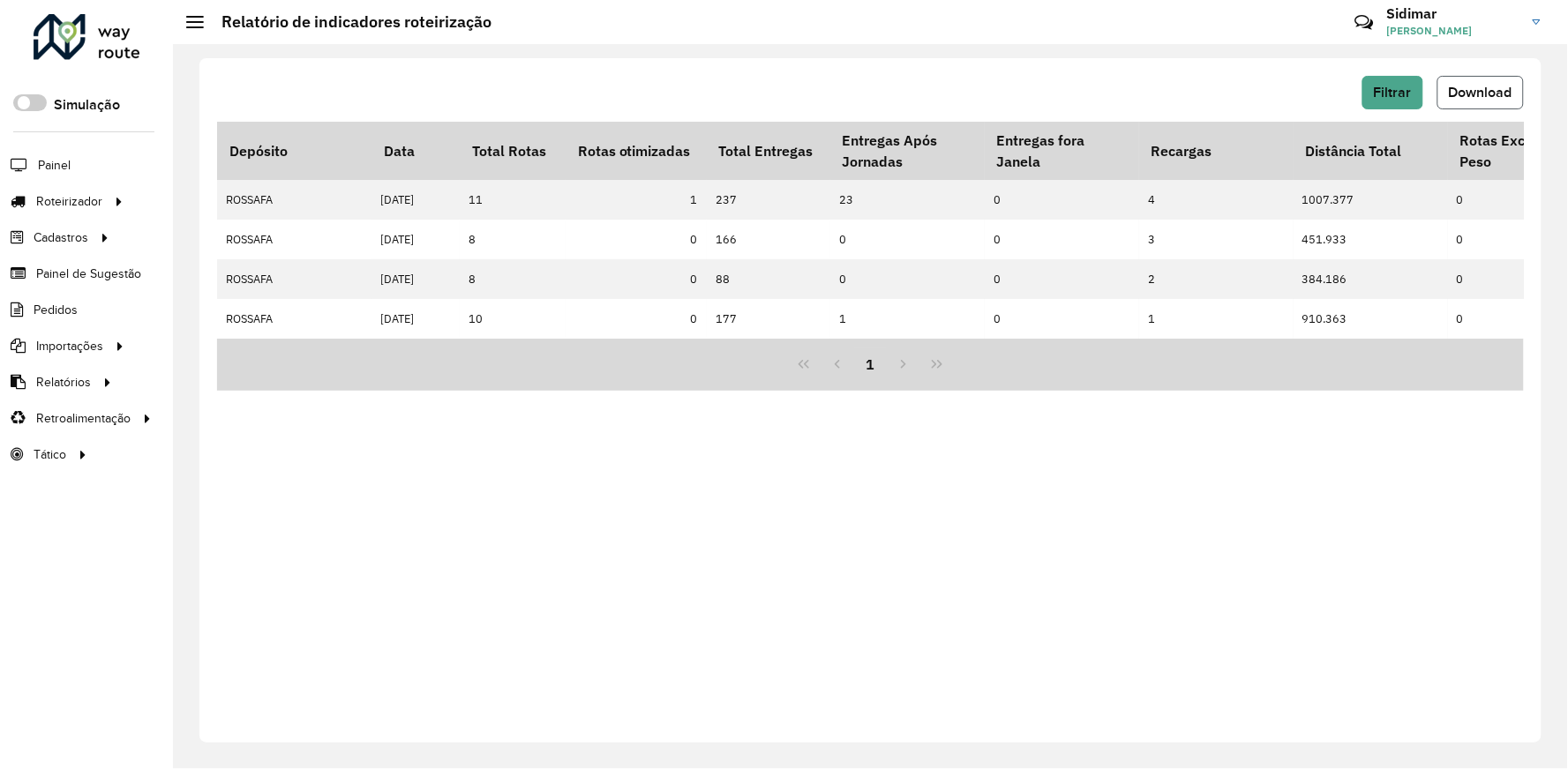
click at [1479, 93] on span "Download" at bounding box center [1481, 92] width 64 height 15
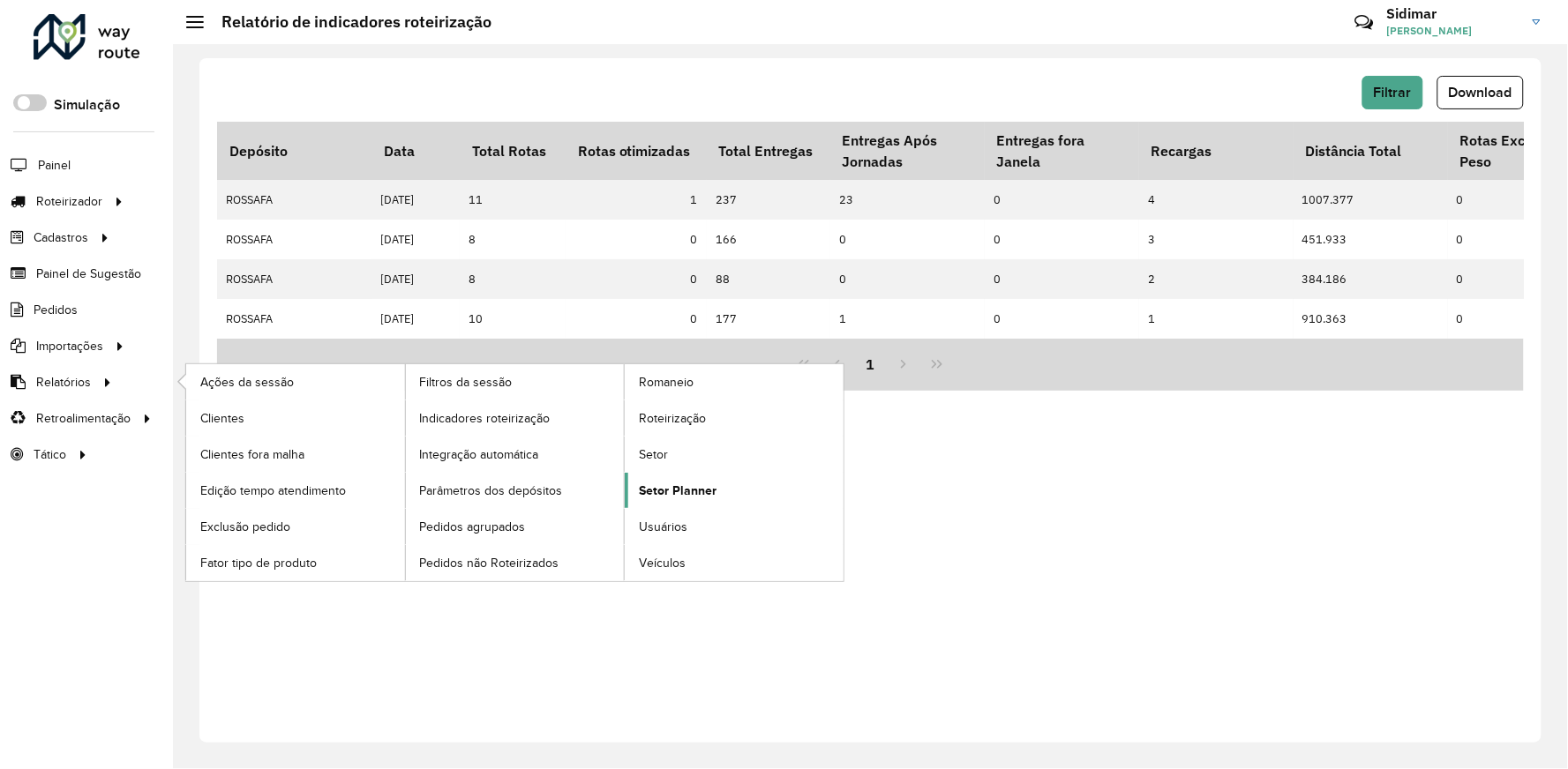
click at [697, 486] on span "Setor Planner" at bounding box center [677, 491] width 77 height 18
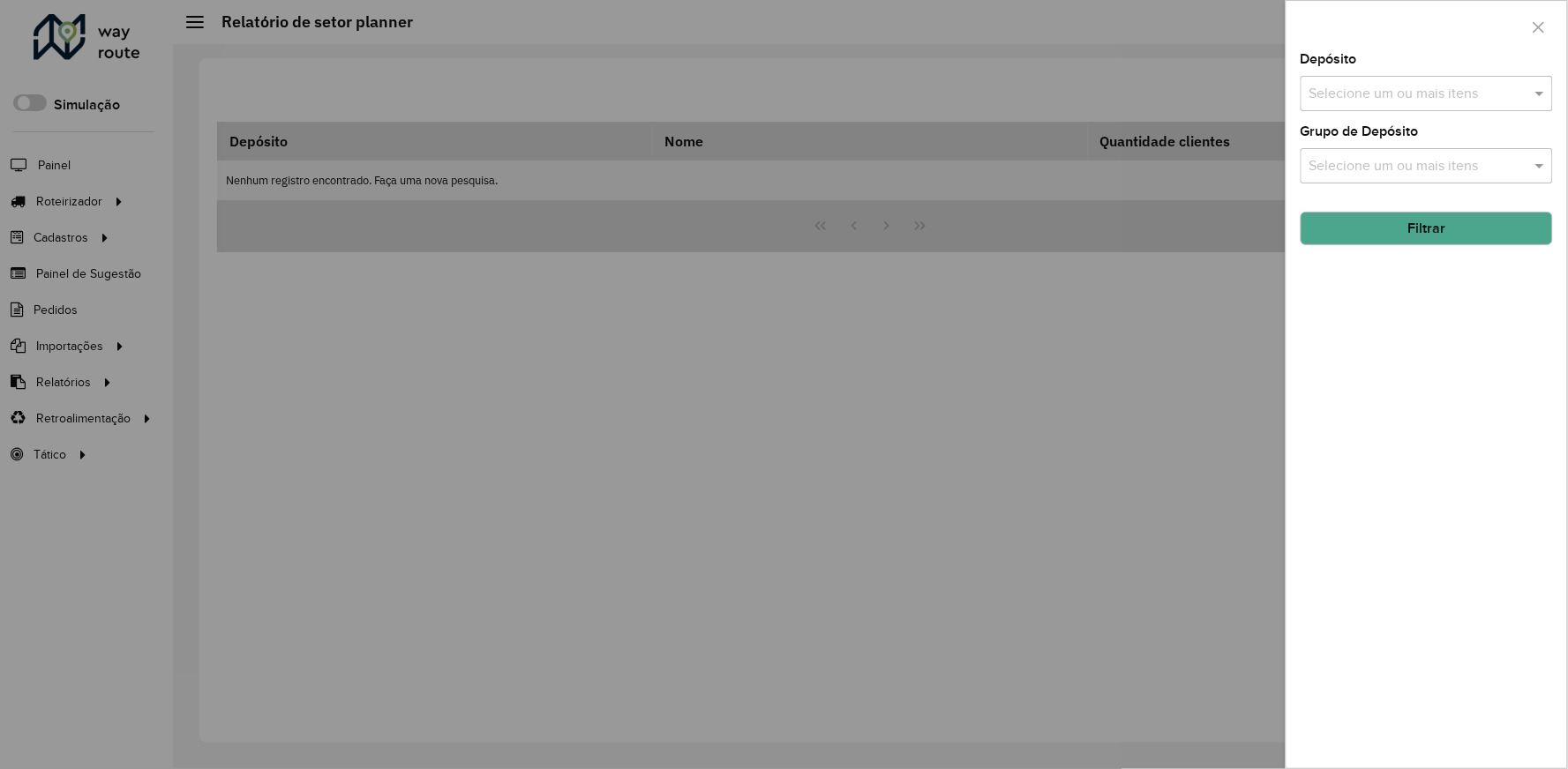
click at [1366, 92] on input "text" at bounding box center [1418, 94] width 226 height 21
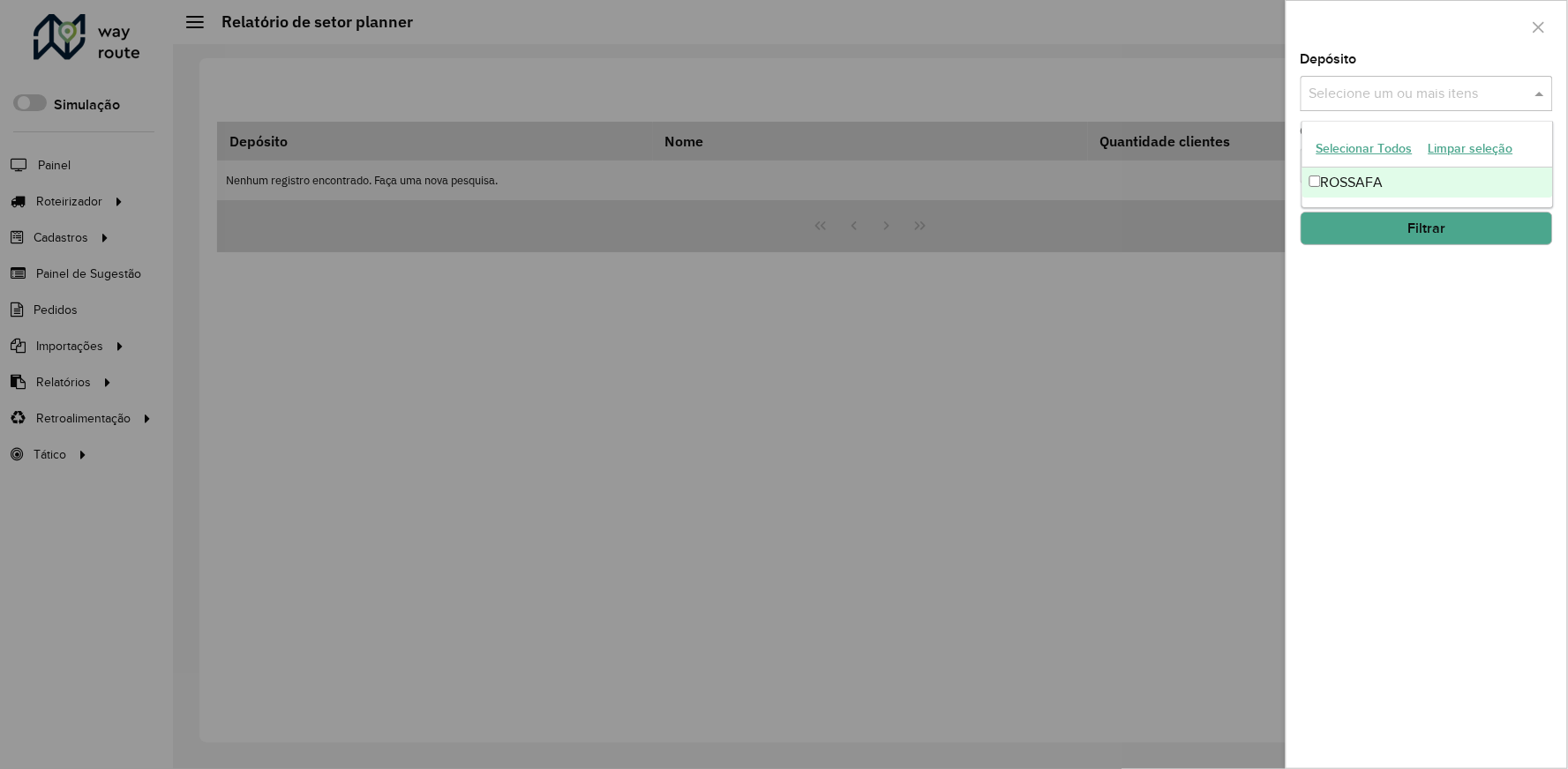
click at [1351, 177] on div "ROSSAFA" at bounding box center [1428, 182] width 251 height 30
click at [1351, 276] on div "Depósito Selecione um ou mais itens ROSSAFA × × Grupo de Depósito Selecione um …" at bounding box center [1426, 410] width 281 height 715
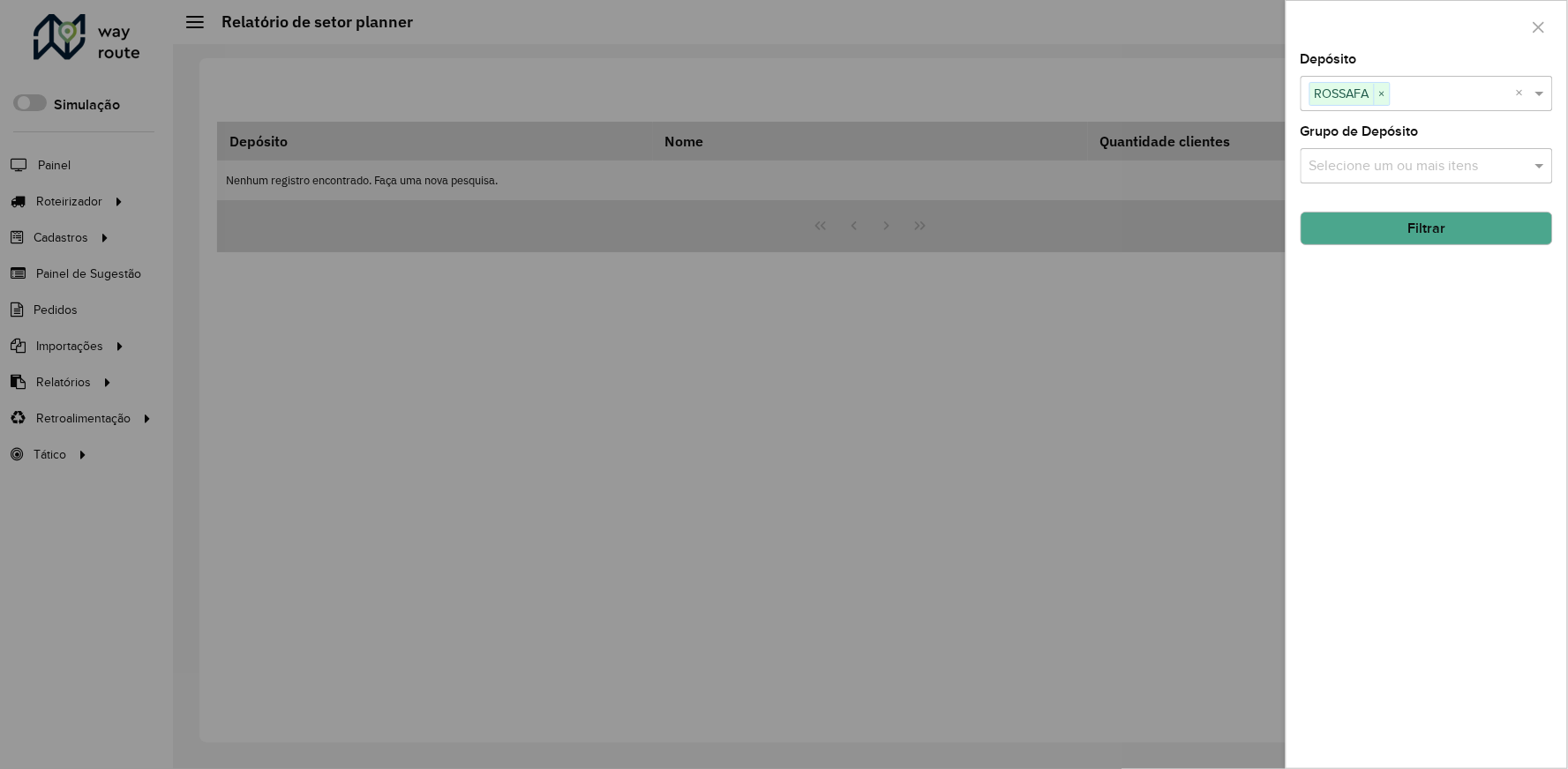
click at [1380, 155] on div "Selecione um ou mais itens" at bounding box center [1427, 165] width 253 height 35
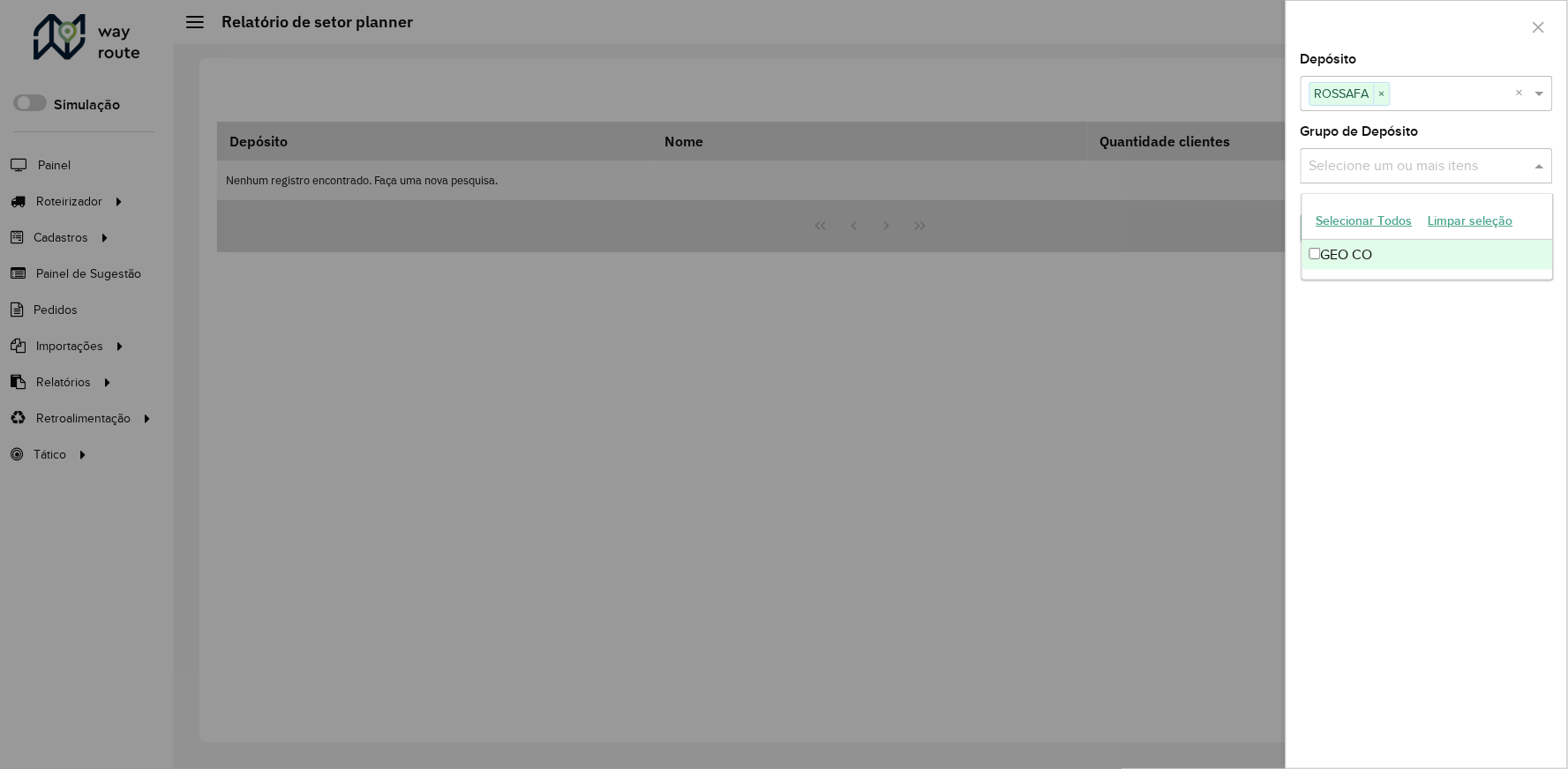
click at [1380, 155] on div "Selecione um ou mais itens" at bounding box center [1427, 165] width 253 height 35
click at [1391, 136] on label "Grupo de Depósito" at bounding box center [1360, 131] width 118 height 21
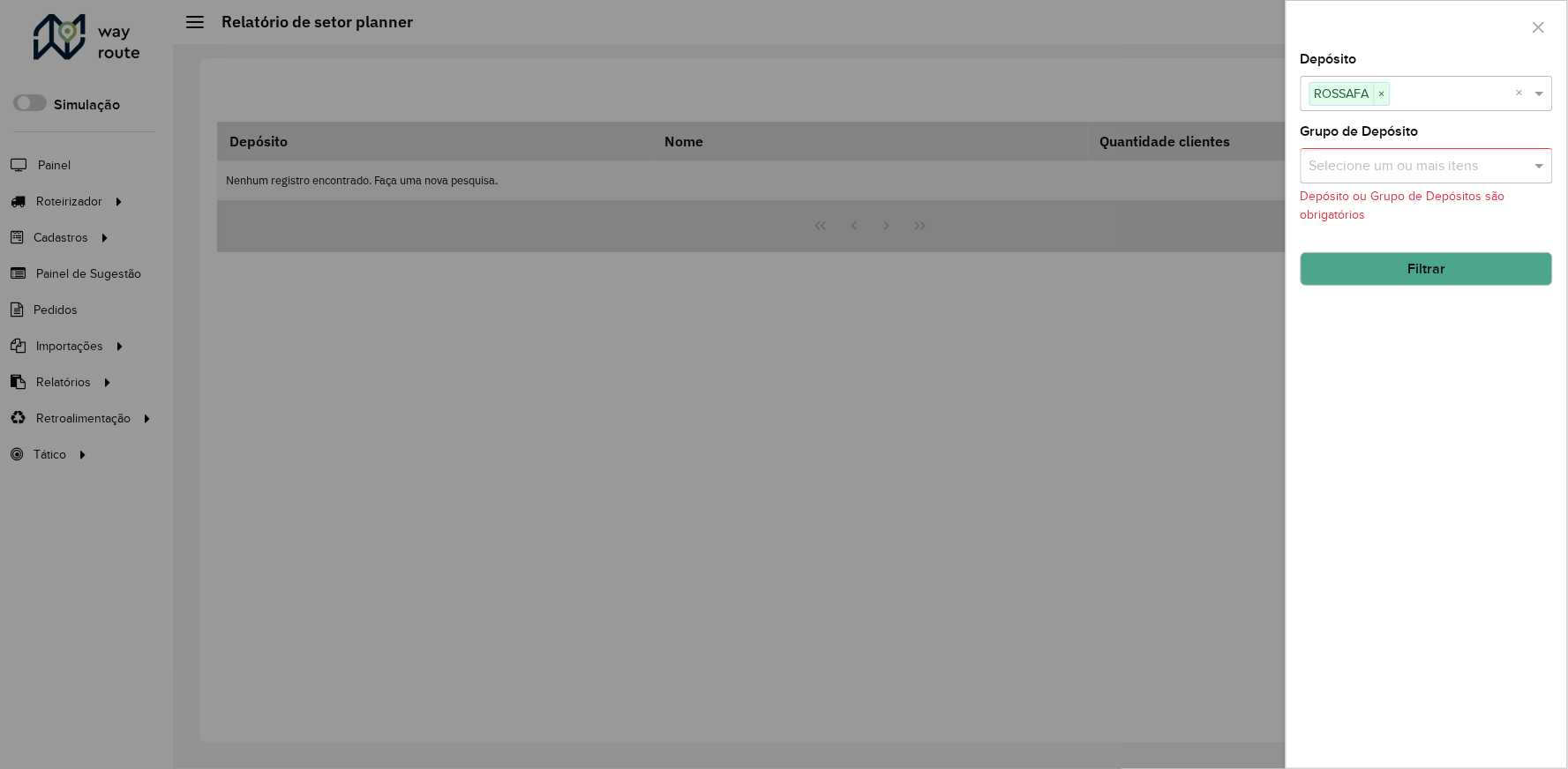
click at [1372, 275] on button "Filtrar" at bounding box center [1427, 269] width 253 height 34
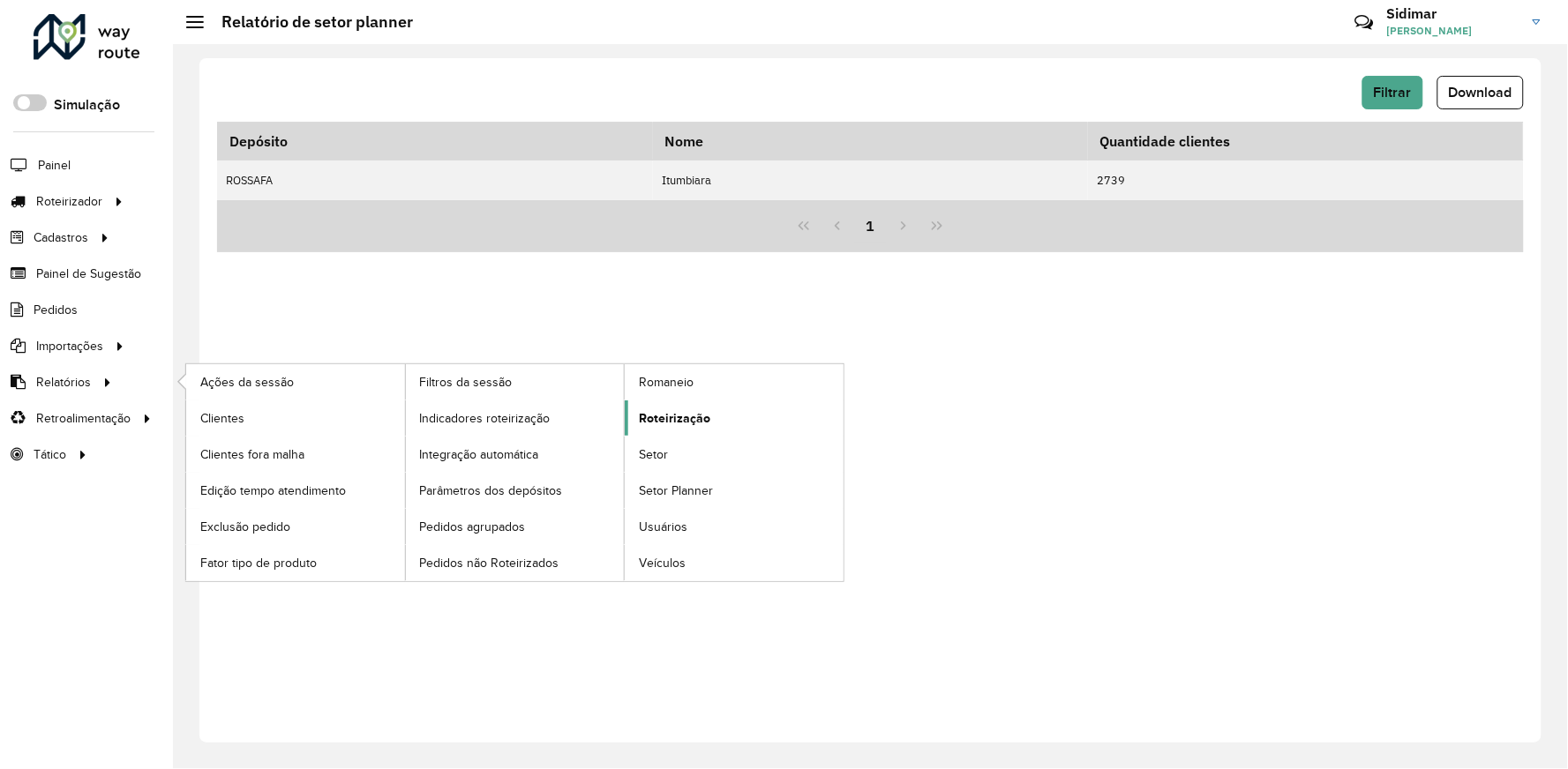
click at [690, 418] on span "Roteirização" at bounding box center [674, 418] width 72 height 18
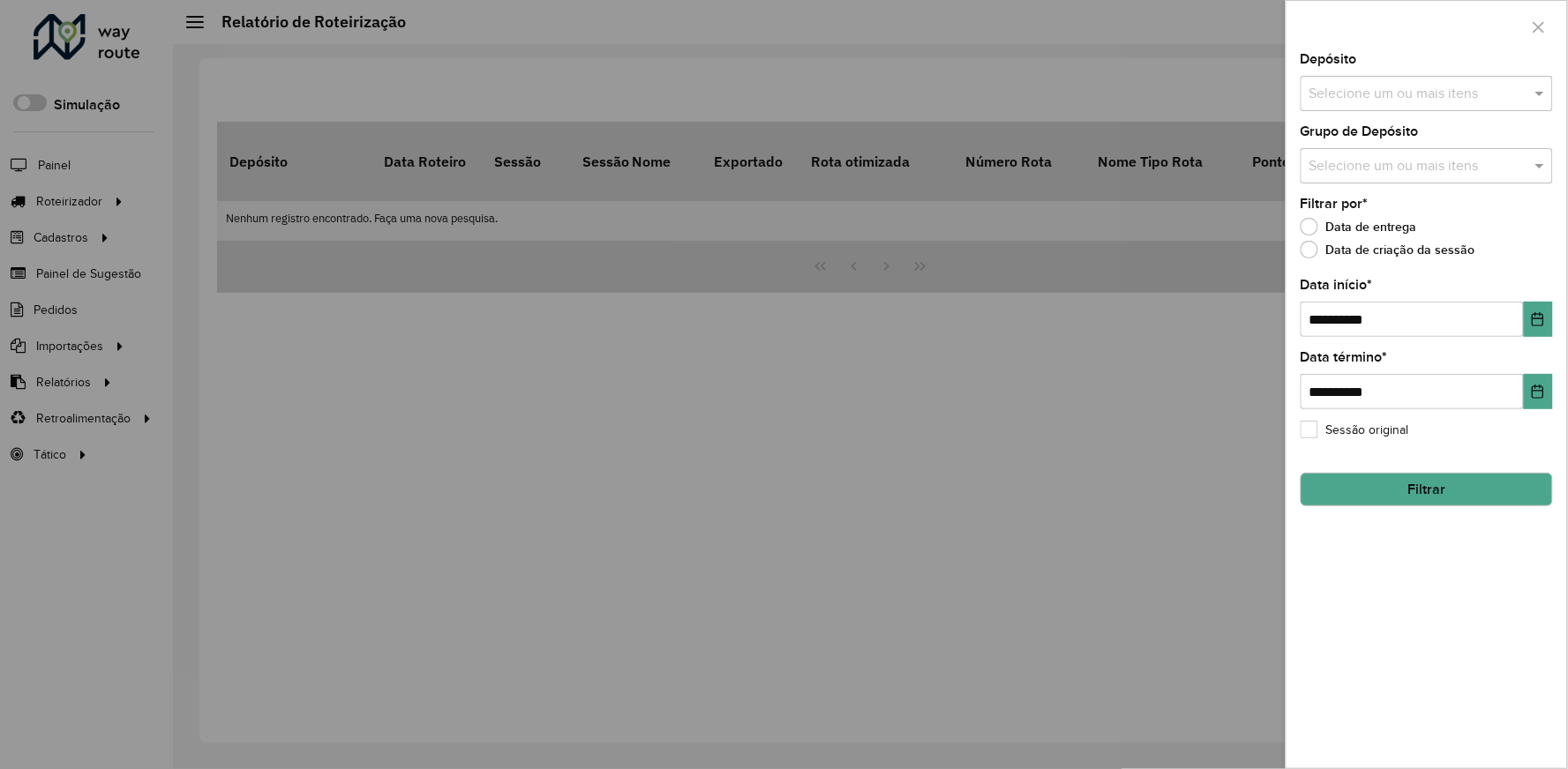
click at [1154, 80] on div at bounding box center [784, 384] width 1568 height 769
